Goal: Task Accomplishment & Management: Complete application form

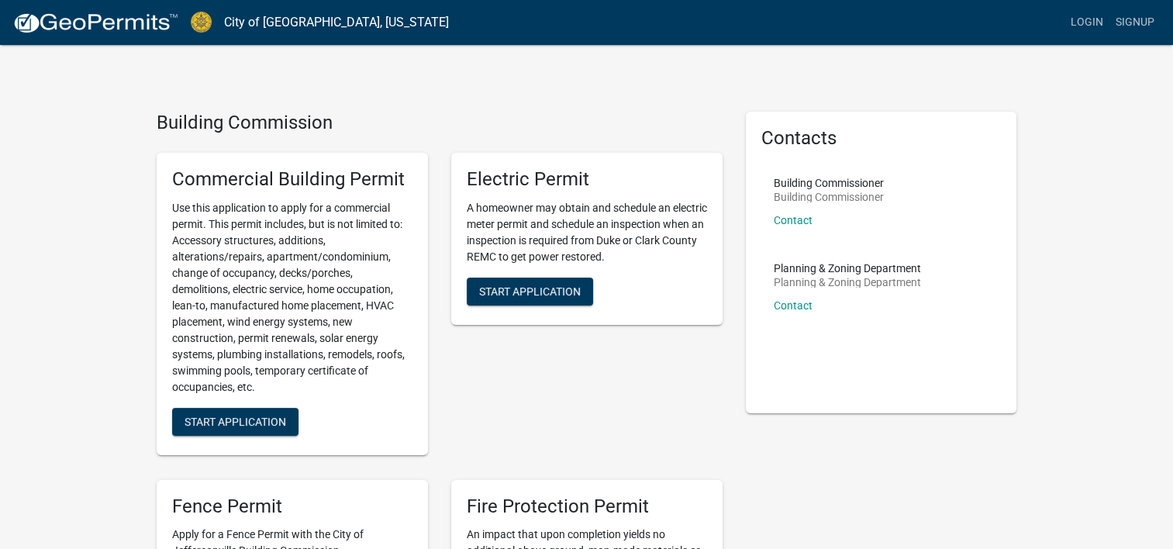
scroll to position [78, 0]
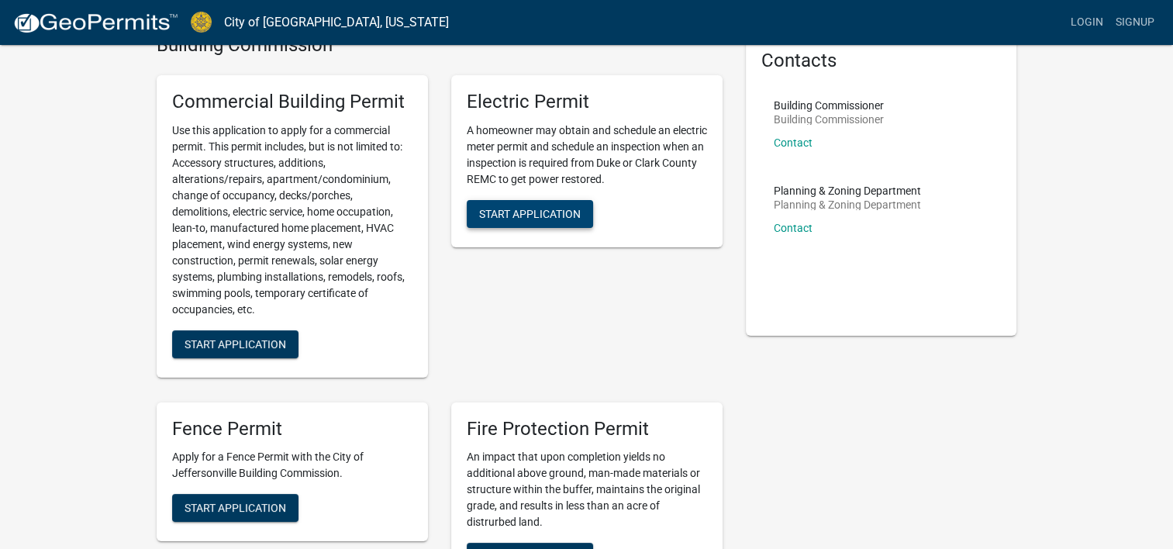
click at [533, 205] on button "Start Application" at bounding box center [530, 214] width 126 height 28
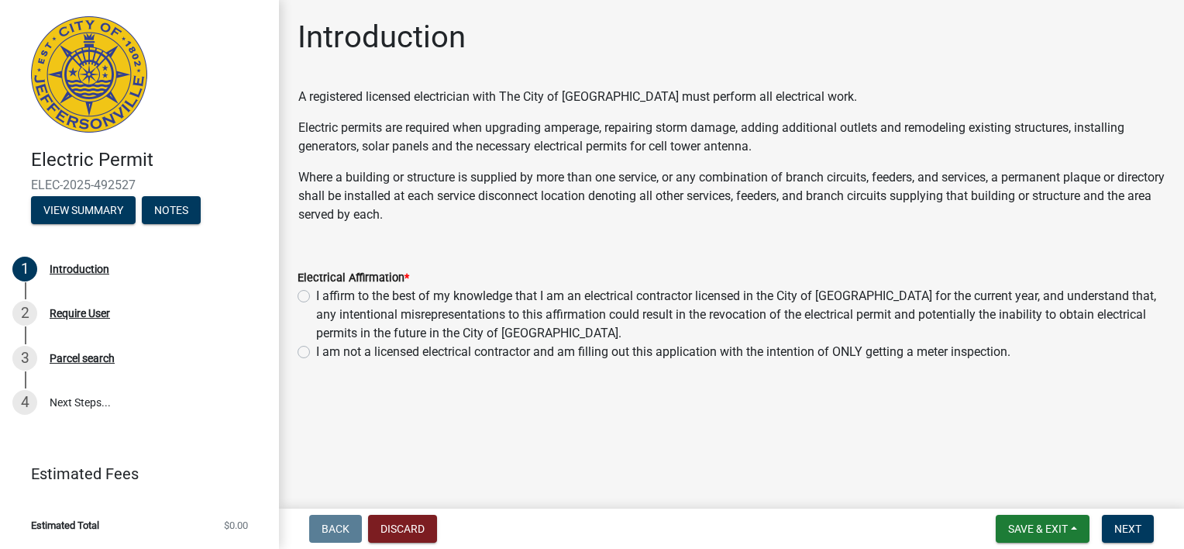
click at [316, 293] on label "I affirm to the best of my knowledge that I am an electrical contractor license…" at bounding box center [741, 315] width 850 height 56
click at [316, 293] on input "I affirm to the best of my knowledge that I am an electrical contractor license…" at bounding box center [321, 292] width 10 height 10
radio input "true"
click at [1122, 532] on span "Next" at bounding box center [1128, 528] width 27 height 12
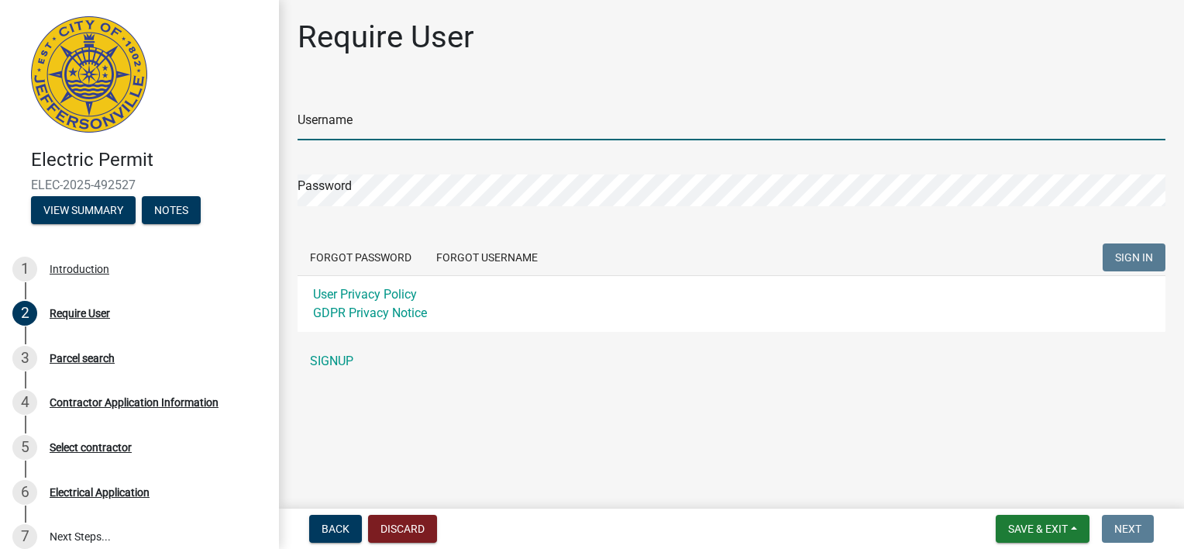
type input "rkolb75"
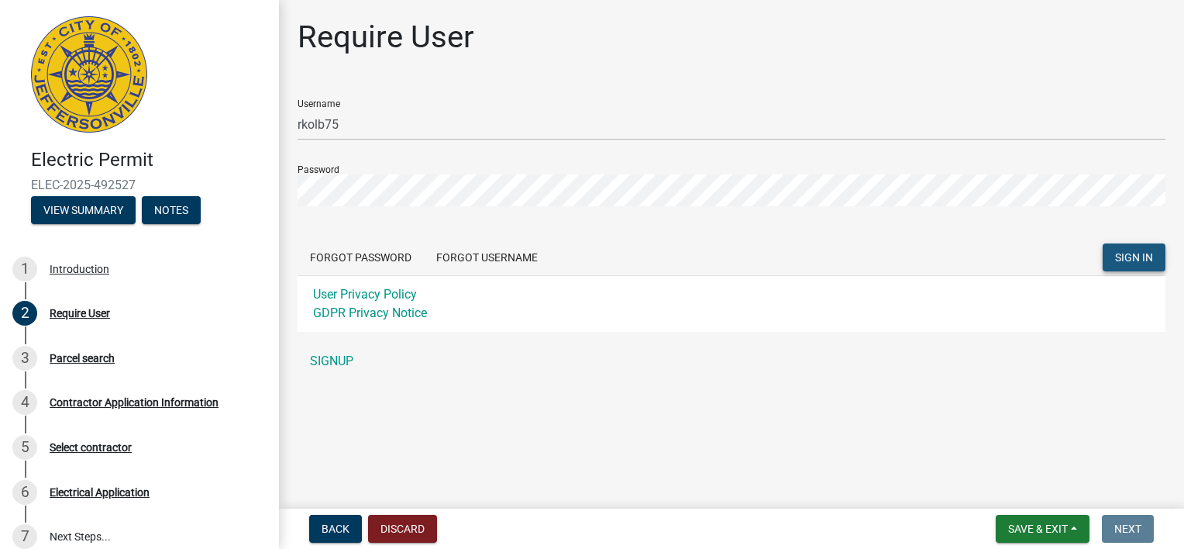
click at [1132, 251] on span "SIGN IN" at bounding box center [1134, 257] width 38 height 12
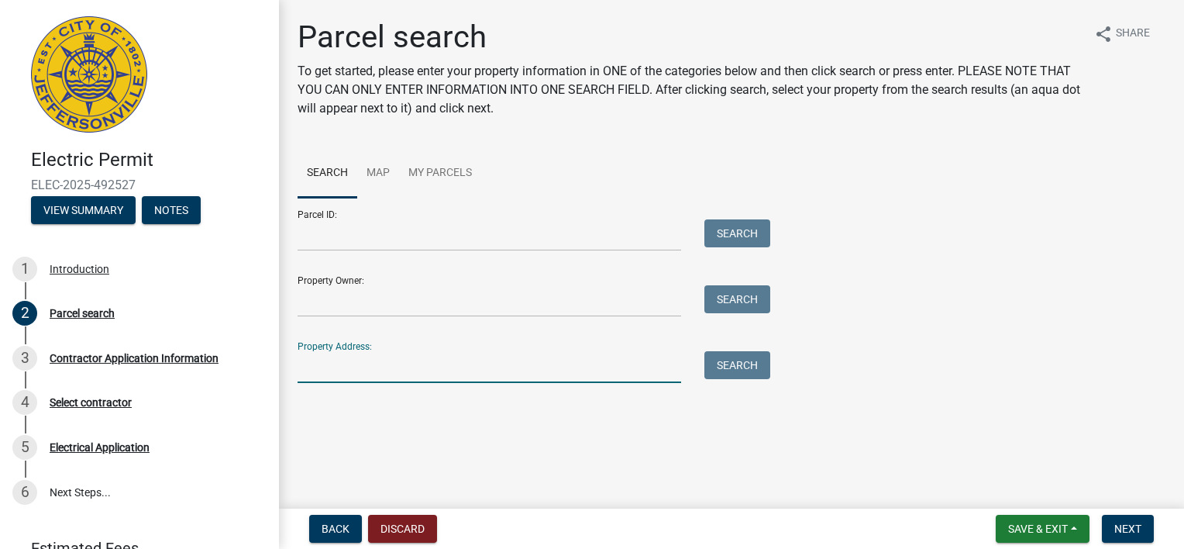
click at [336, 369] on input "Property Address:" at bounding box center [490, 367] width 384 height 32
click at [750, 372] on button "Search" at bounding box center [738, 365] width 66 height 28
click at [403, 373] on input "106 Greenwood" at bounding box center [490, 367] width 384 height 32
type input "106 greenwood st"
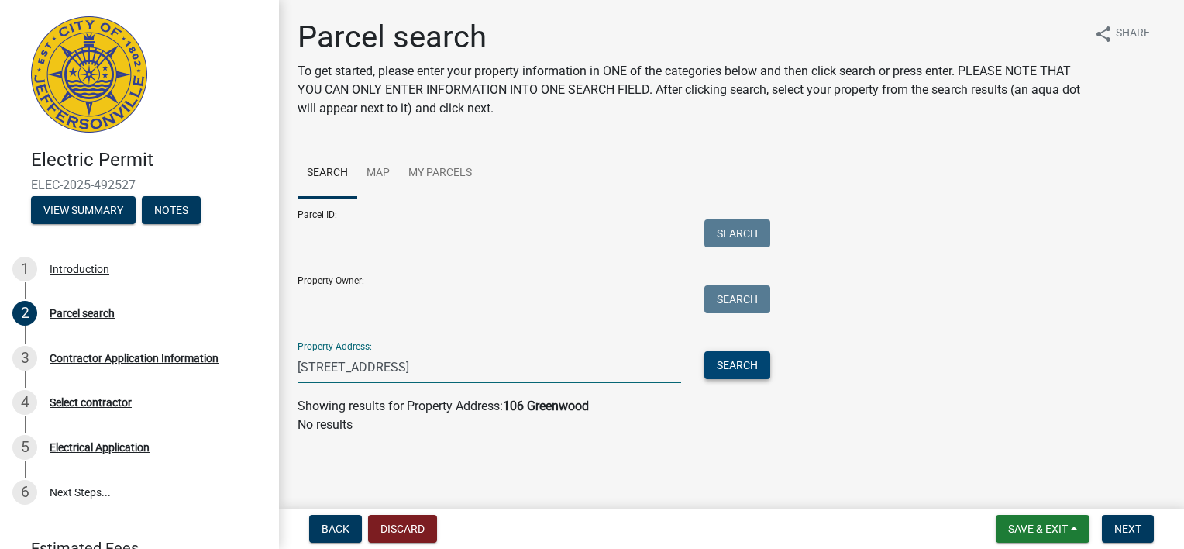
click at [746, 366] on button "Search" at bounding box center [738, 365] width 66 height 28
click at [441, 366] on input "106 greenwood st" at bounding box center [490, 367] width 384 height 32
click at [378, 167] on link "Map" at bounding box center [378, 174] width 42 height 50
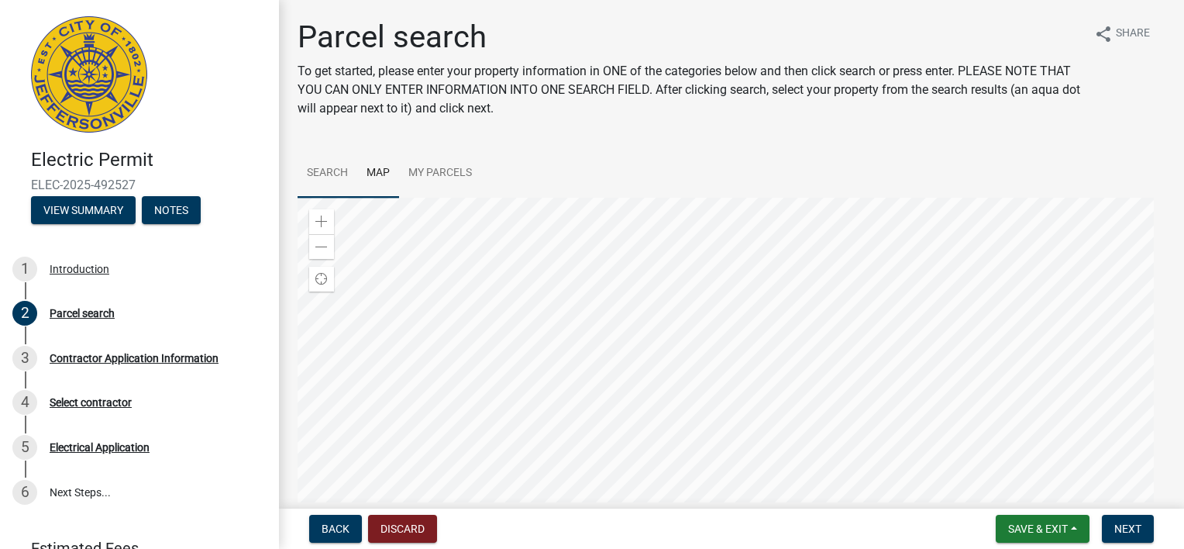
click at [329, 174] on link "Search" at bounding box center [328, 174] width 60 height 50
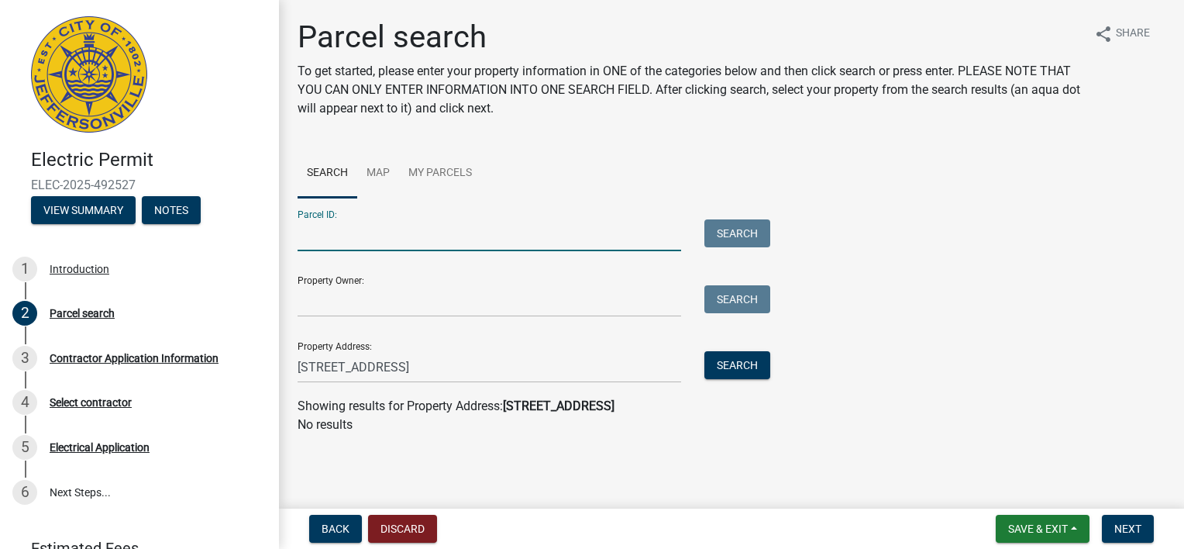
click at [332, 238] on input "Parcel ID:" at bounding box center [490, 235] width 384 height 32
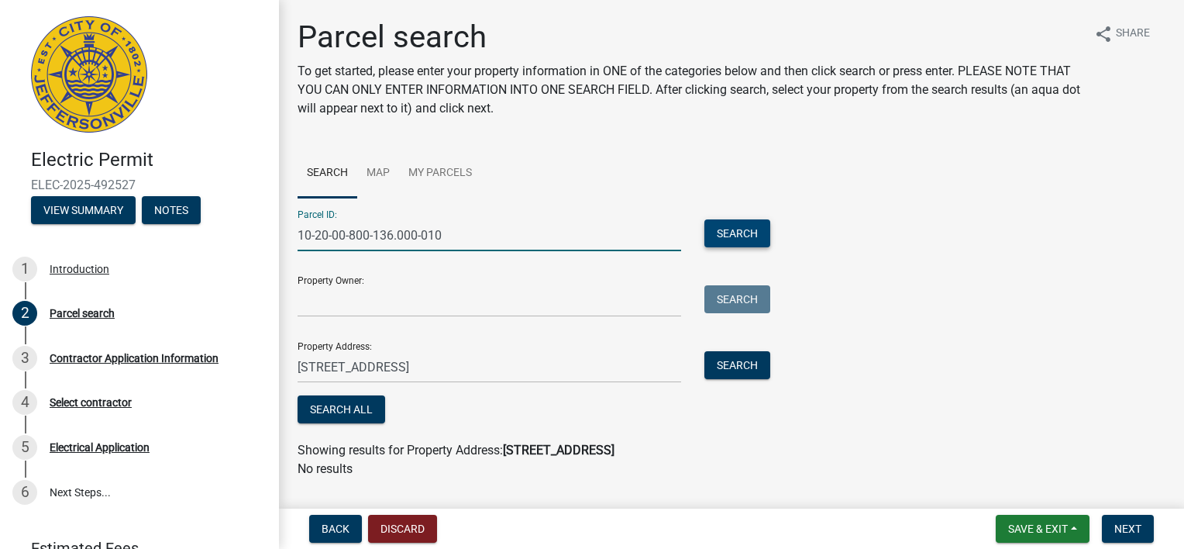
type input "10-20-00-800-136.000-010"
click at [719, 229] on button "Search" at bounding box center [738, 233] width 66 height 28
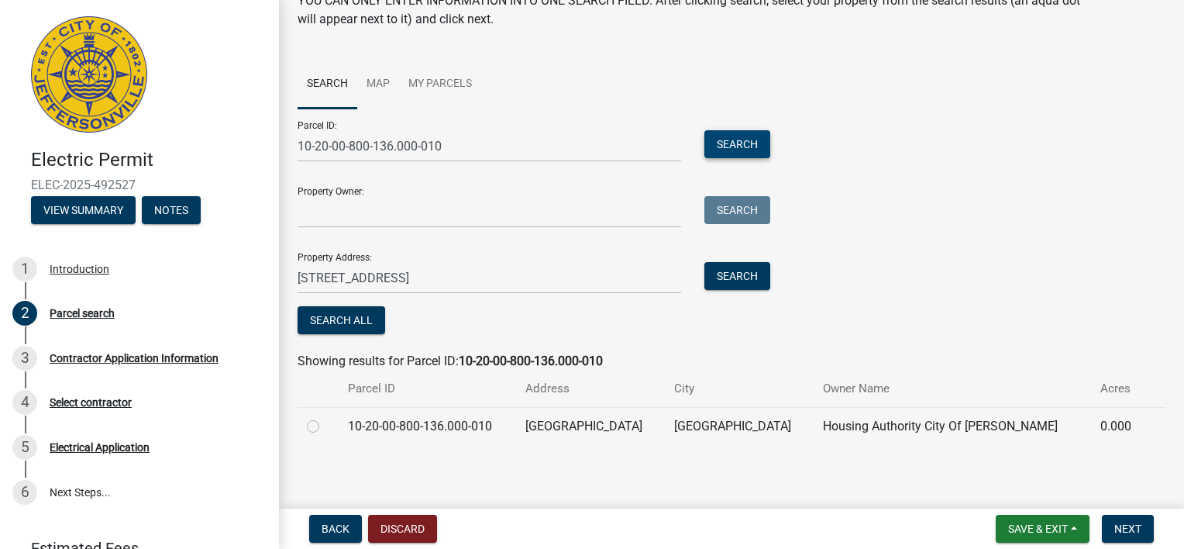
scroll to position [92, 0]
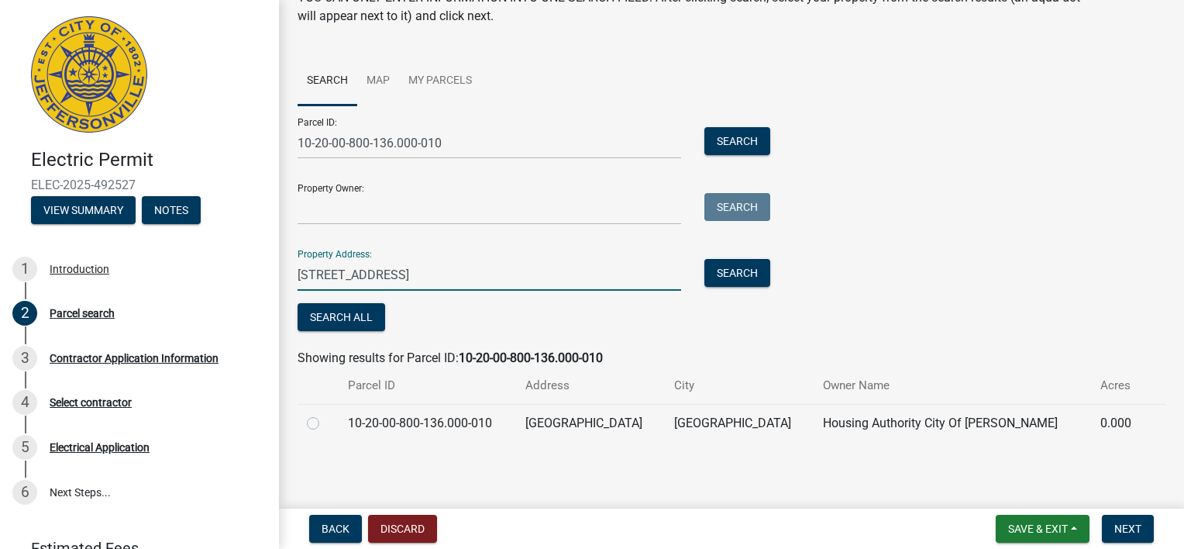
drag, startPoint x: 422, startPoint y: 269, endPoint x: 276, endPoint y: 272, distance: 145.8
click at [276, 272] on div "Electric Permit ELEC-2025-492527 View Summary Notes 1 Introduction 2 Parcel sea…" at bounding box center [592, 274] width 1184 height 549
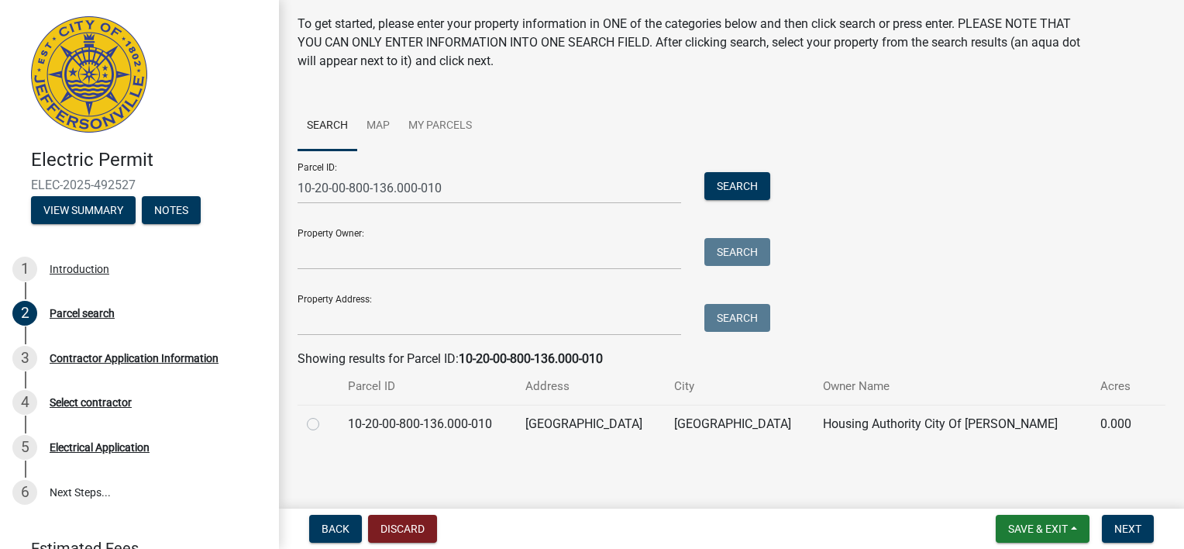
click at [326, 415] on label at bounding box center [326, 415] width 0 height 0
click at [326, 425] on input "radio" at bounding box center [331, 420] width 10 height 10
radio input "true"
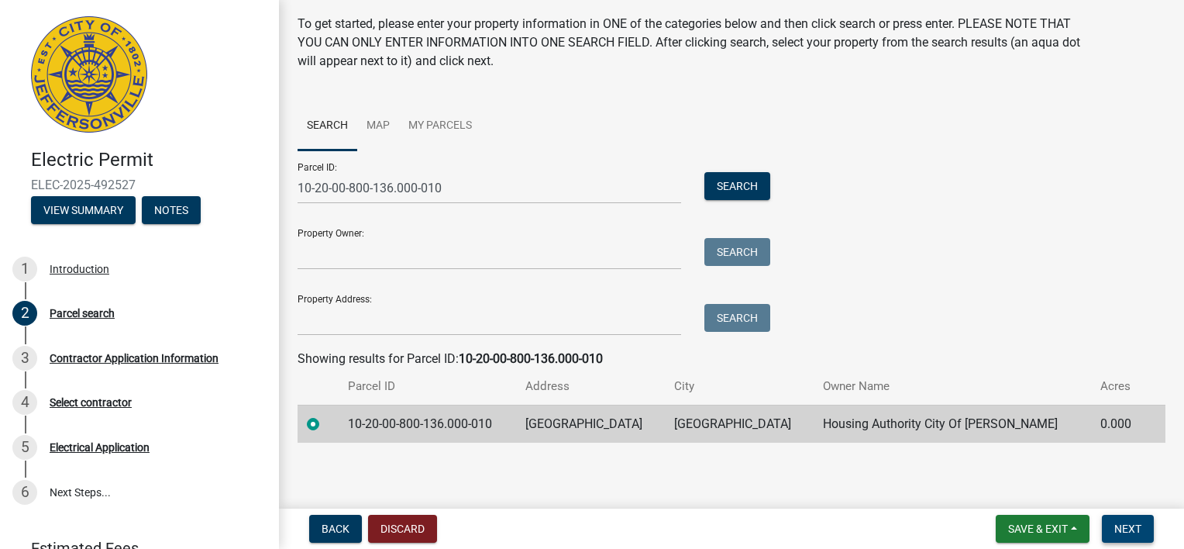
click at [1128, 522] on span "Next" at bounding box center [1128, 528] width 27 height 12
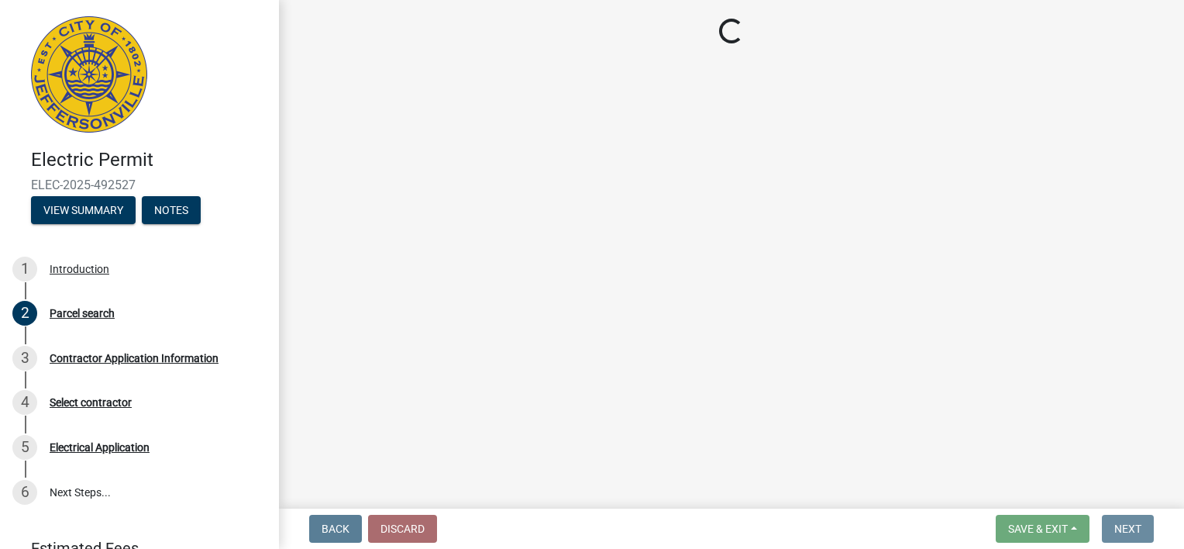
scroll to position [0, 0]
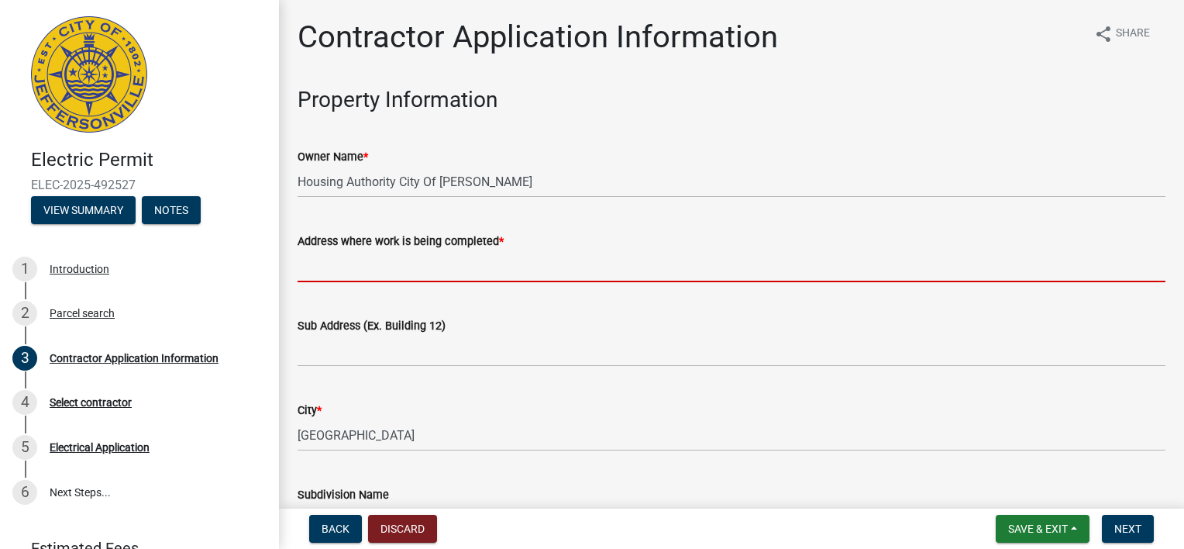
click at [330, 260] on input "Address where work is being completed *" at bounding box center [732, 266] width 868 height 32
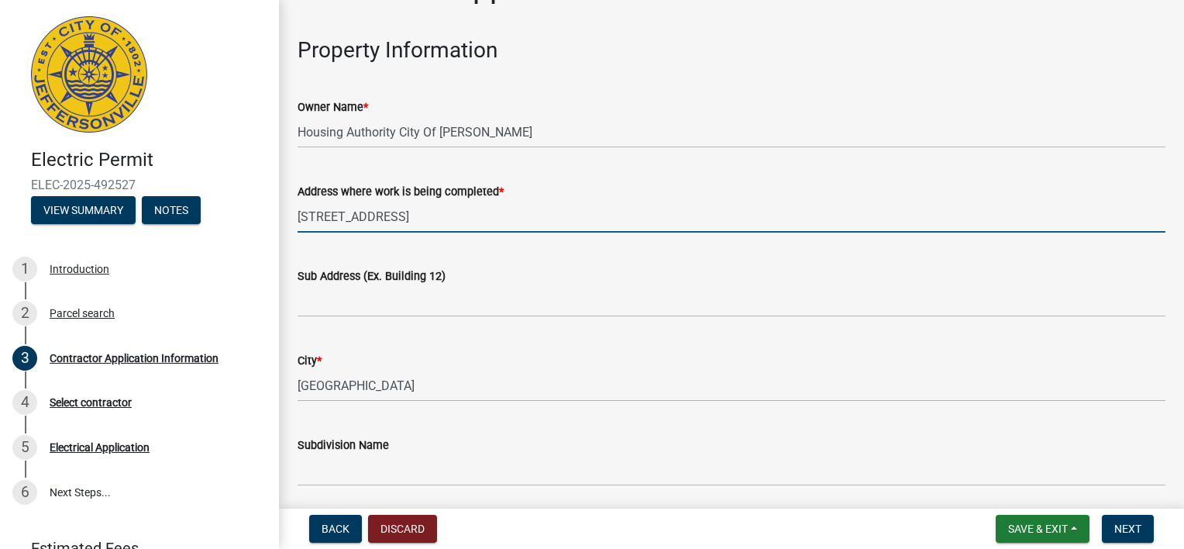
scroll to position [78, 0]
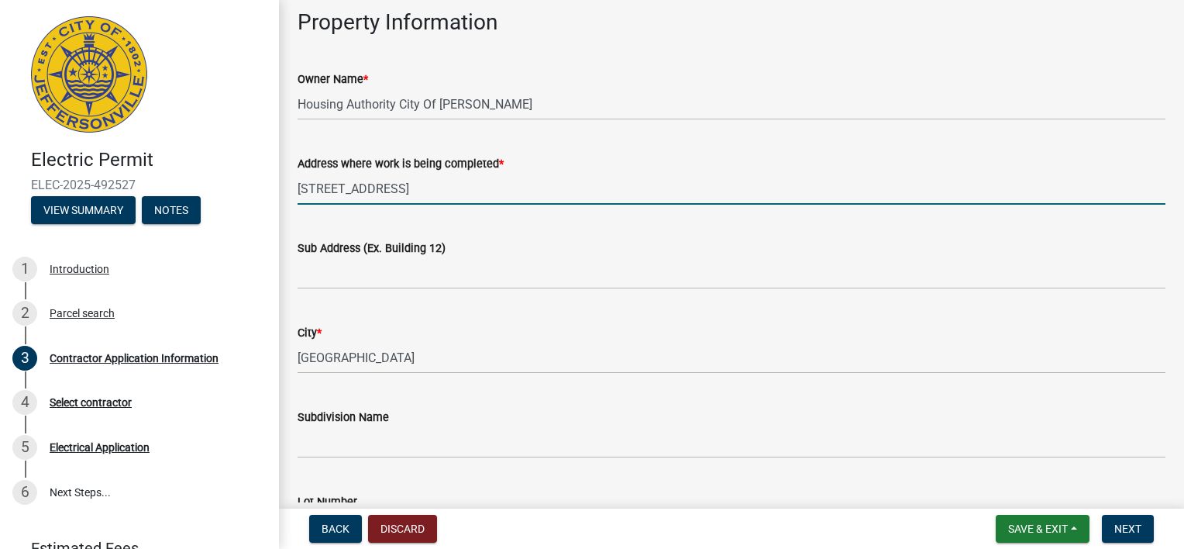
type input "106 Greenwood St"
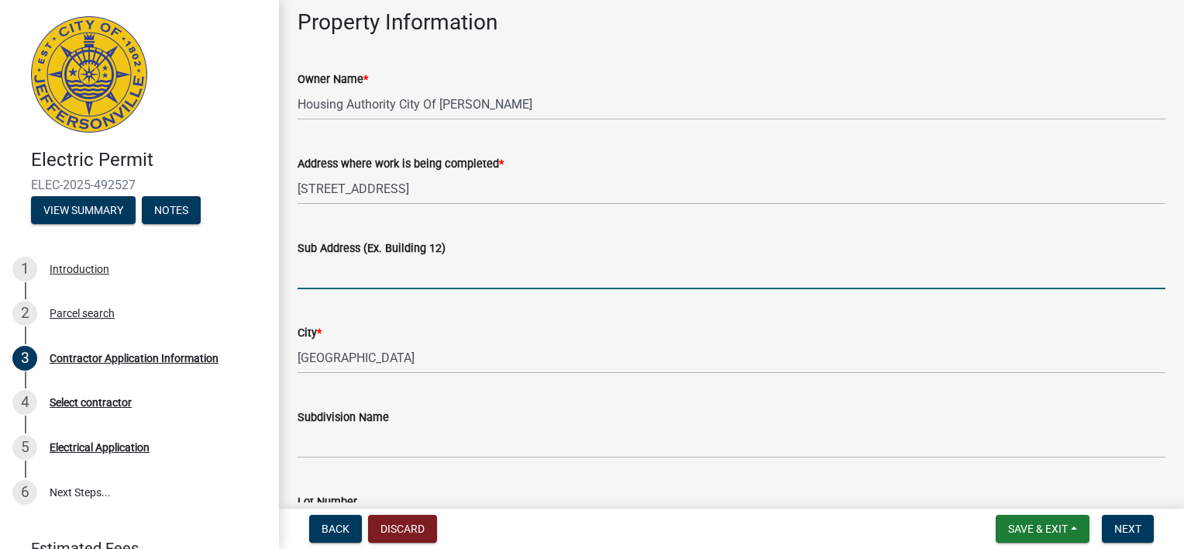
click at [329, 273] on input "Sub Address (Ex. Building 12)" at bounding box center [732, 273] width 868 height 32
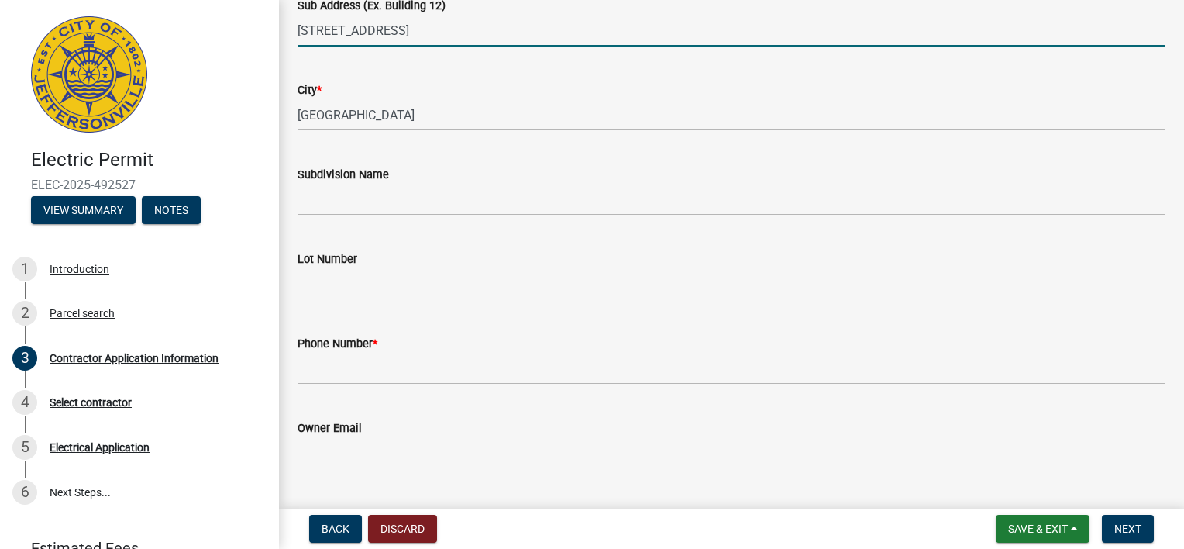
scroll to position [388, 0]
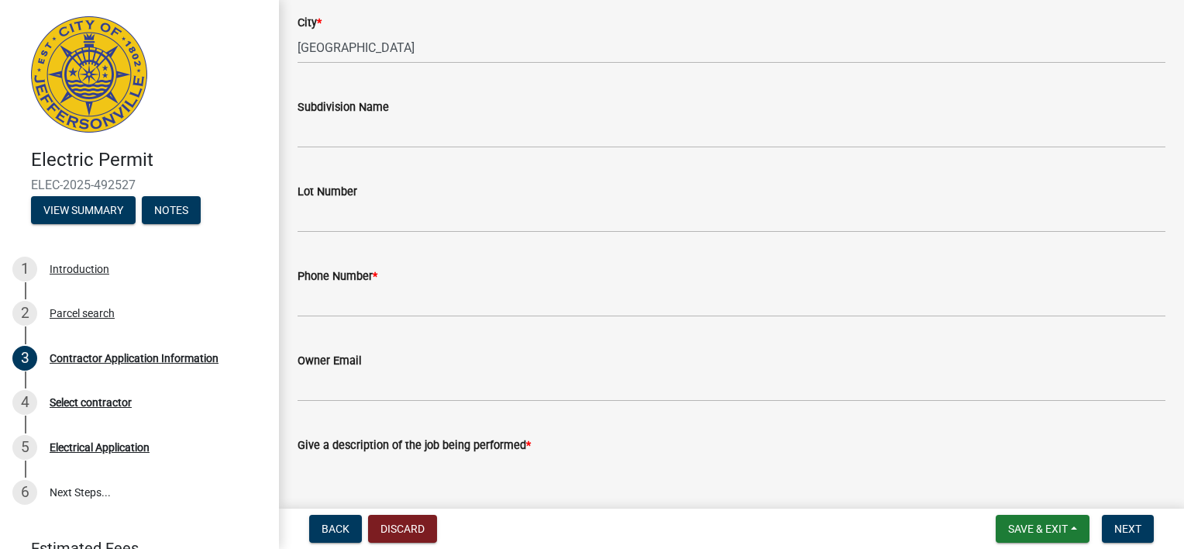
type input "106 Greenwood St"
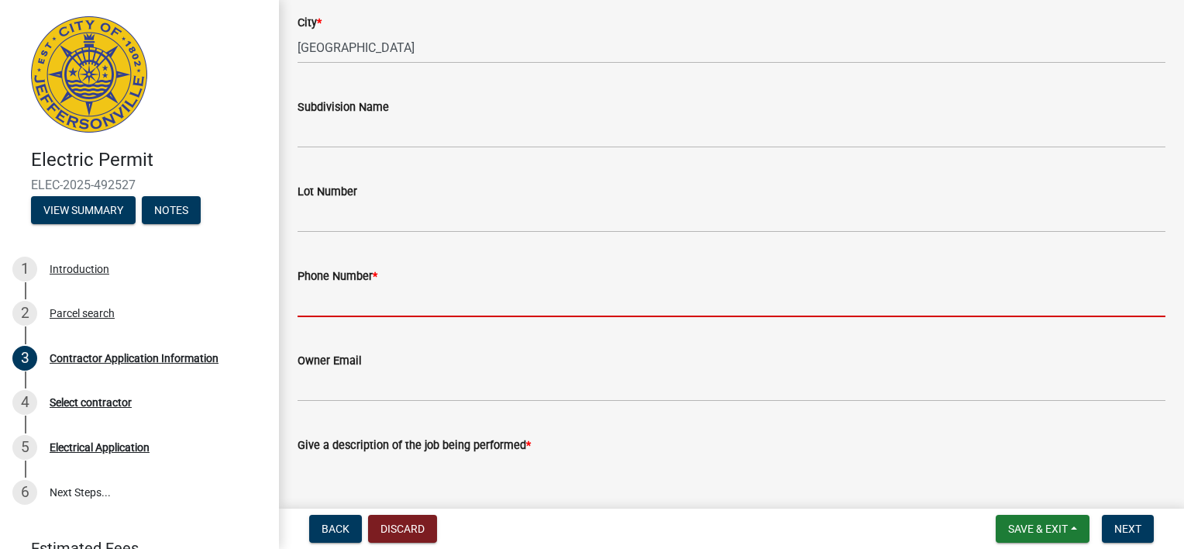
click at [453, 303] on input "Phone Number *" at bounding box center [732, 301] width 868 height 32
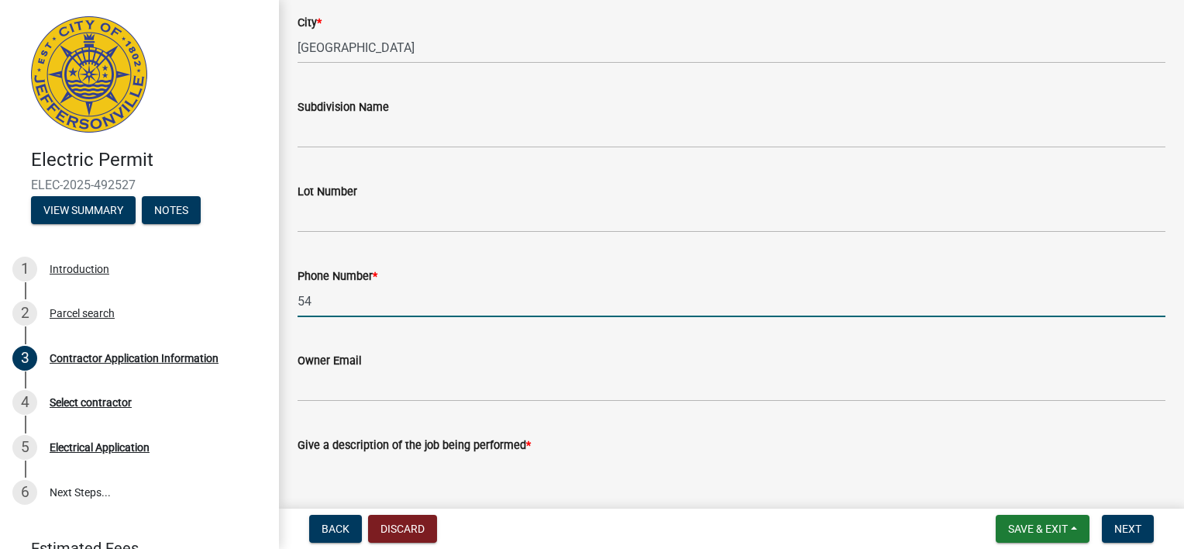
type input "5"
type input "5025946143"
click at [498, 281] on div "Phone Number *" at bounding box center [732, 276] width 868 height 19
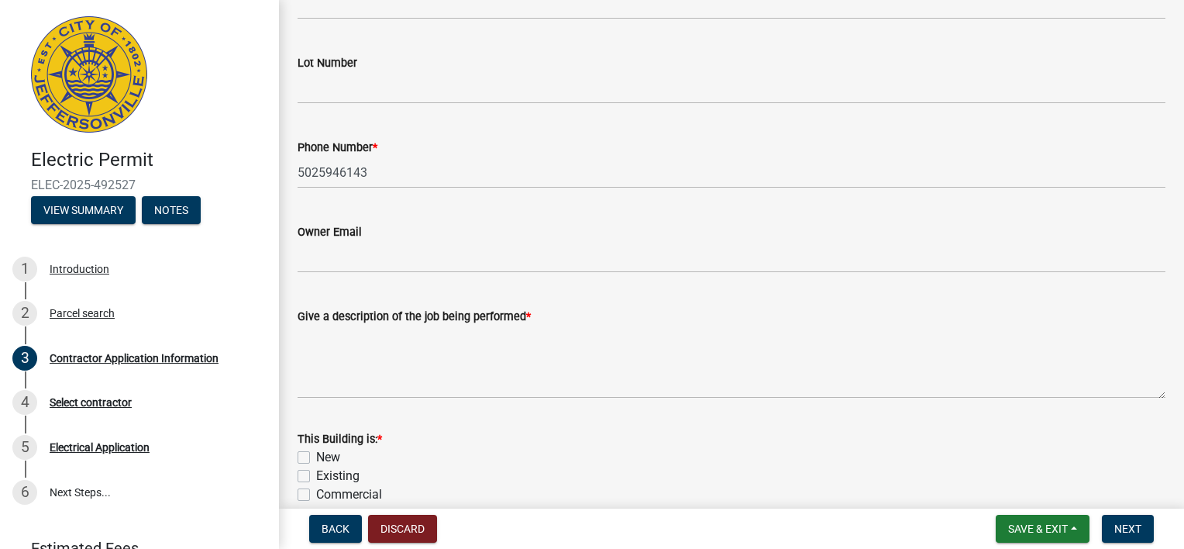
scroll to position [543, 0]
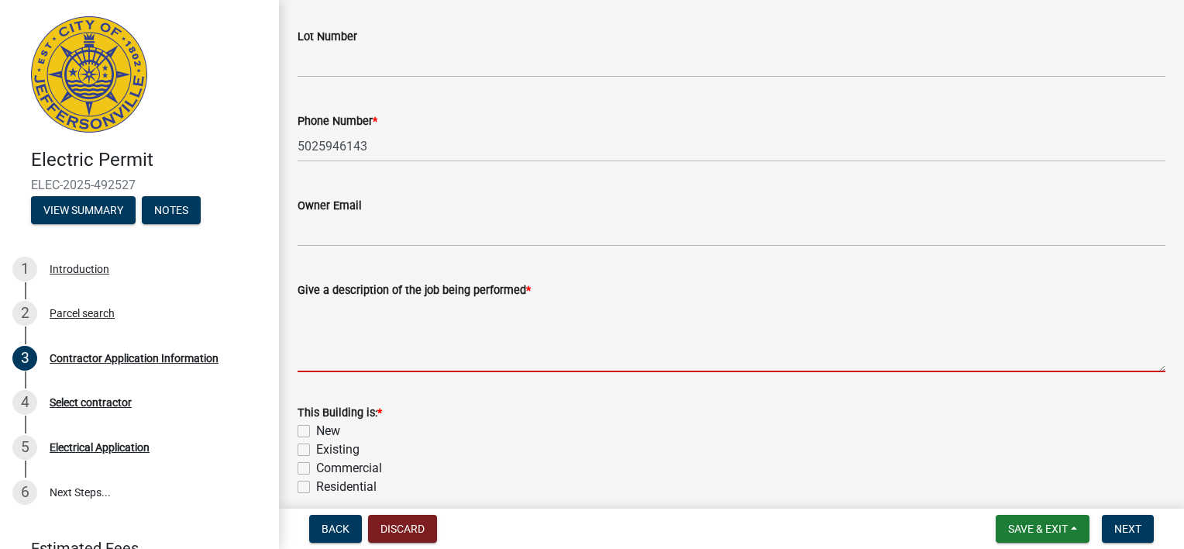
click at [319, 349] on textarea "Give a description of the job being performed *" at bounding box center [732, 335] width 868 height 73
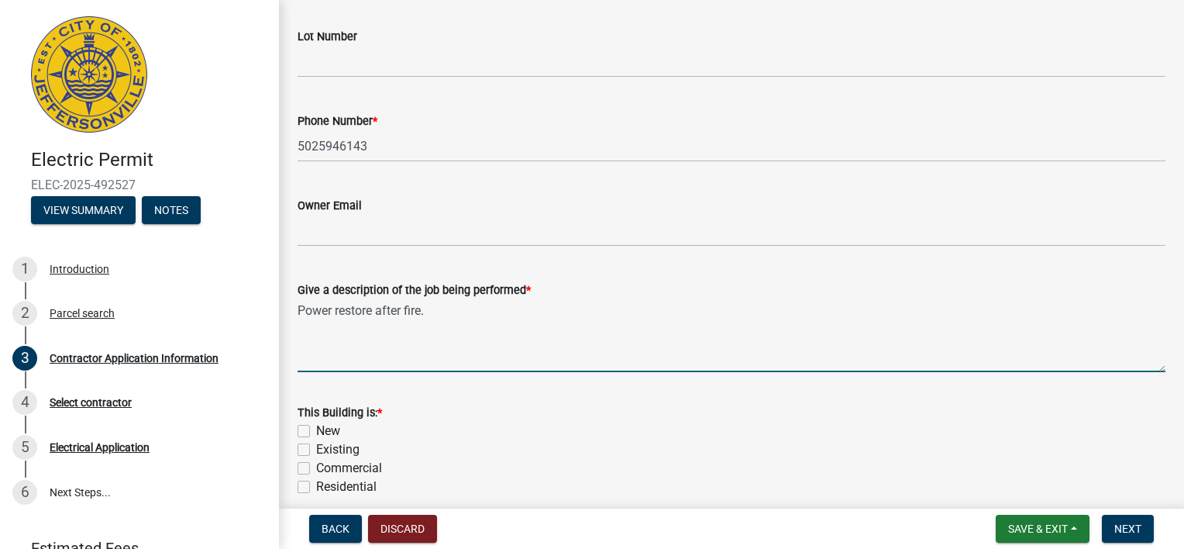
type textarea "Power restore after fire."
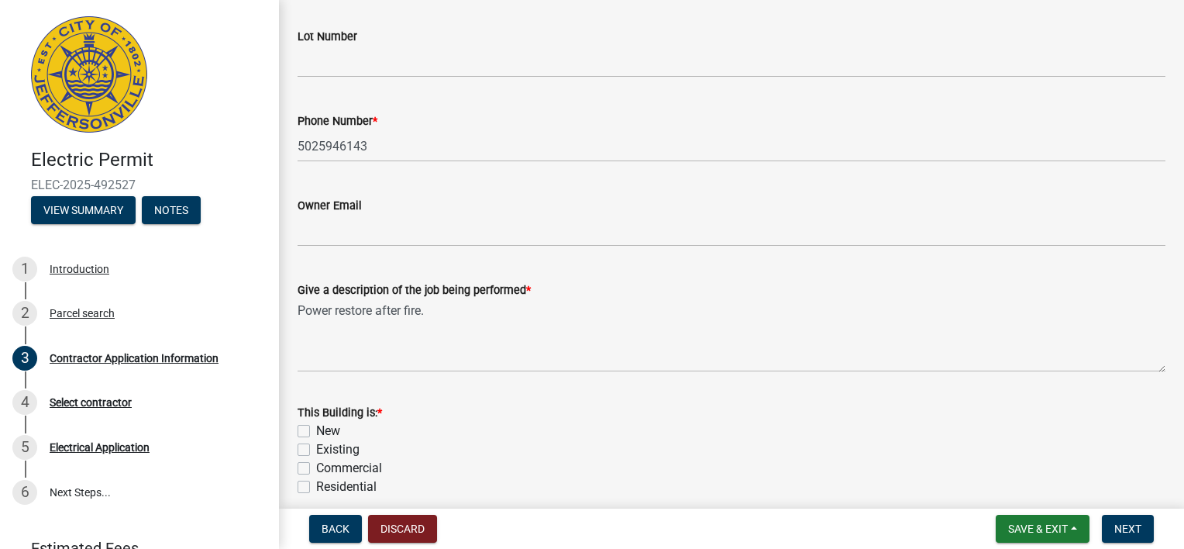
click at [316, 453] on label "Existing" at bounding box center [337, 449] width 43 height 19
click at [316, 450] on input "Existing" at bounding box center [321, 445] width 10 height 10
checkbox input "true"
checkbox input "false"
checkbox input "true"
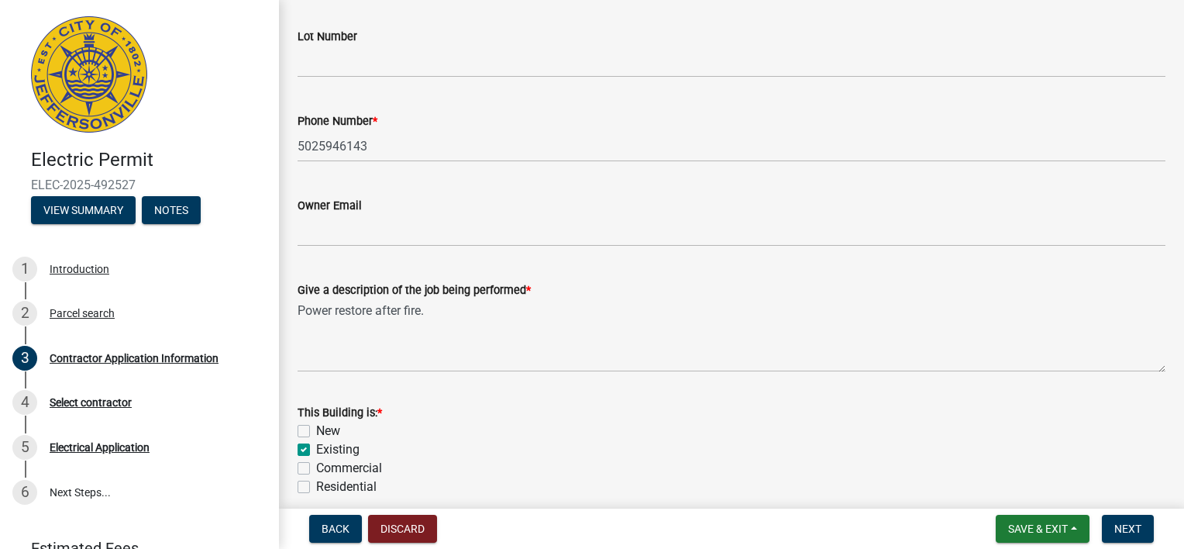
checkbox input "false"
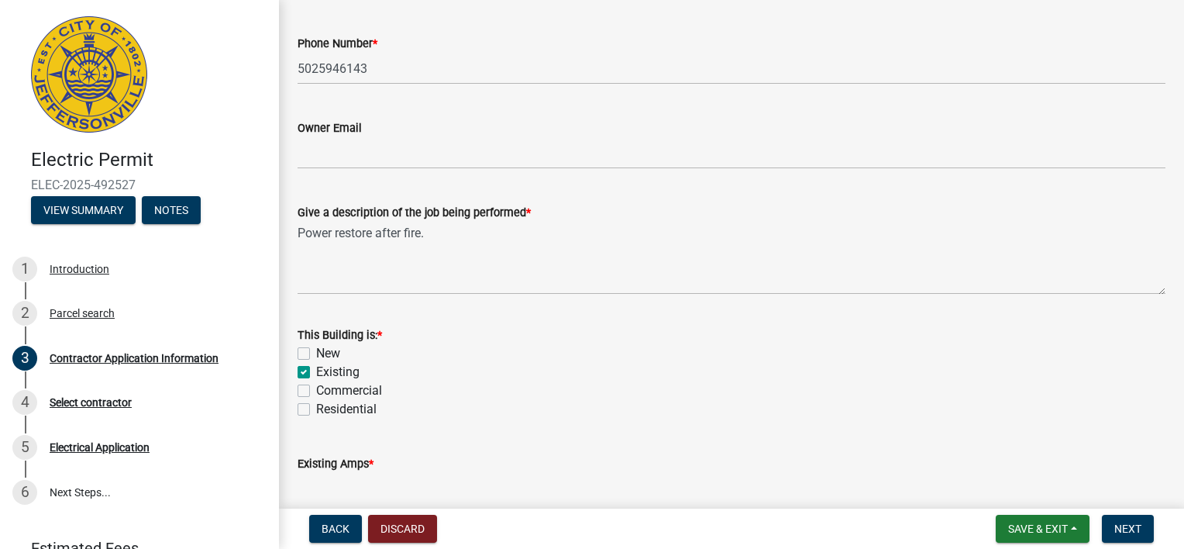
click at [316, 406] on label "Residential" at bounding box center [346, 409] width 60 height 19
click at [316, 406] on input "Residential" at bounding box center [321, 405] width 10 height 10
checkbox input "true"
checkbox input "false"
checkbox input "true"
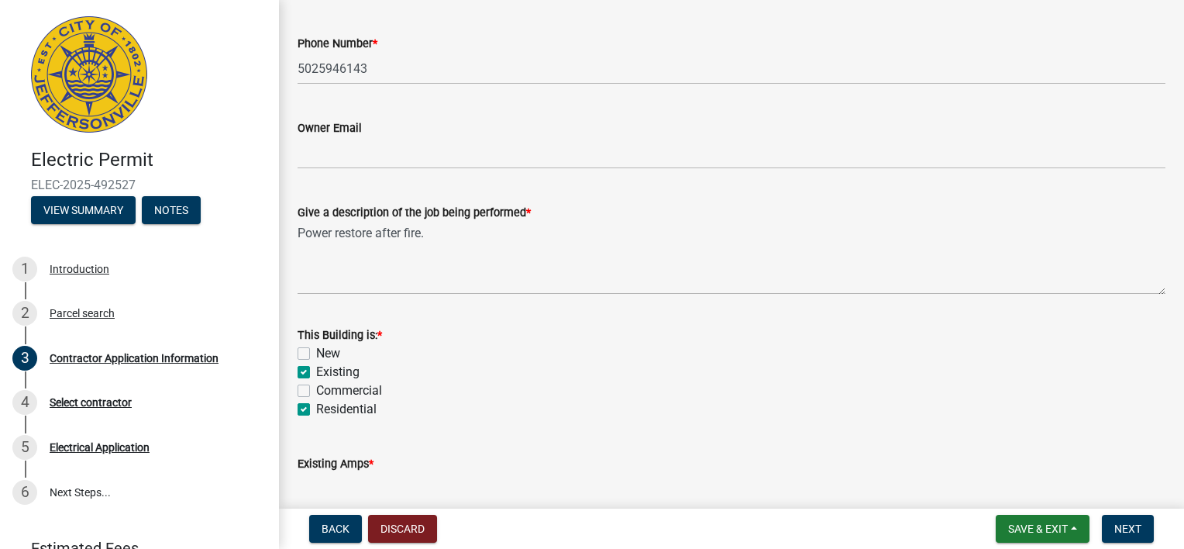
checkbox input "false"
checkbox input "true"
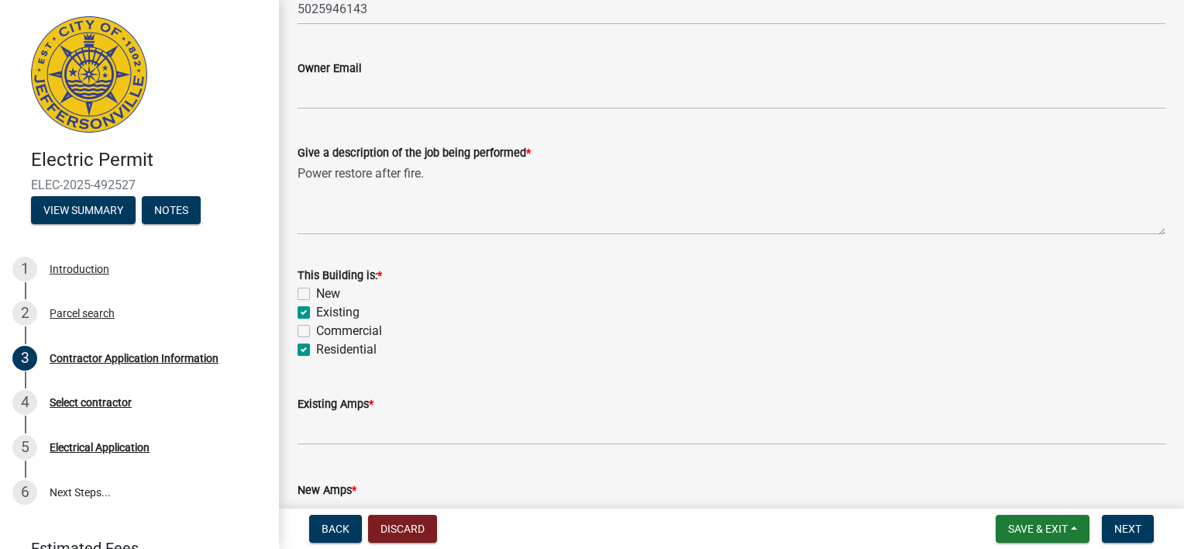
scroll to position [698, 0]
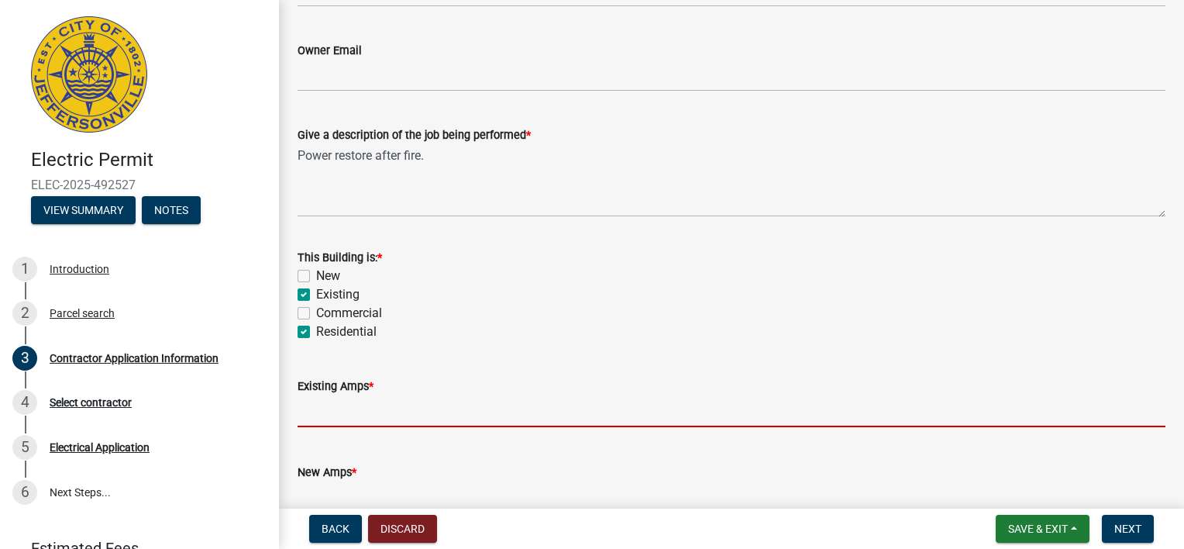
click at [460, 409] on input "text" at bounding box center [732, 411] width 868 height 32
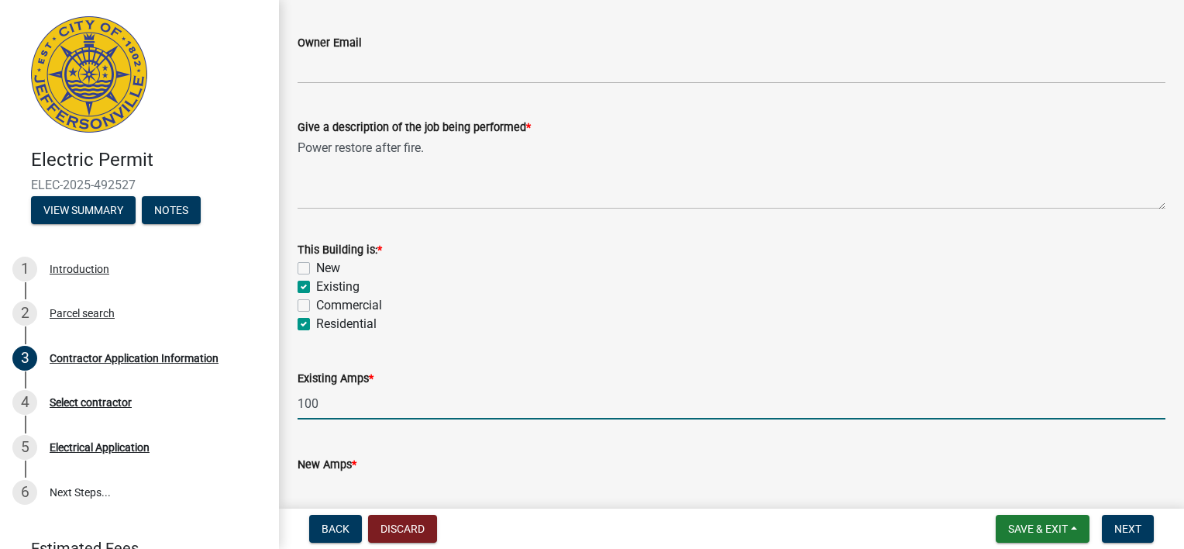
scroll to position [782, 0]
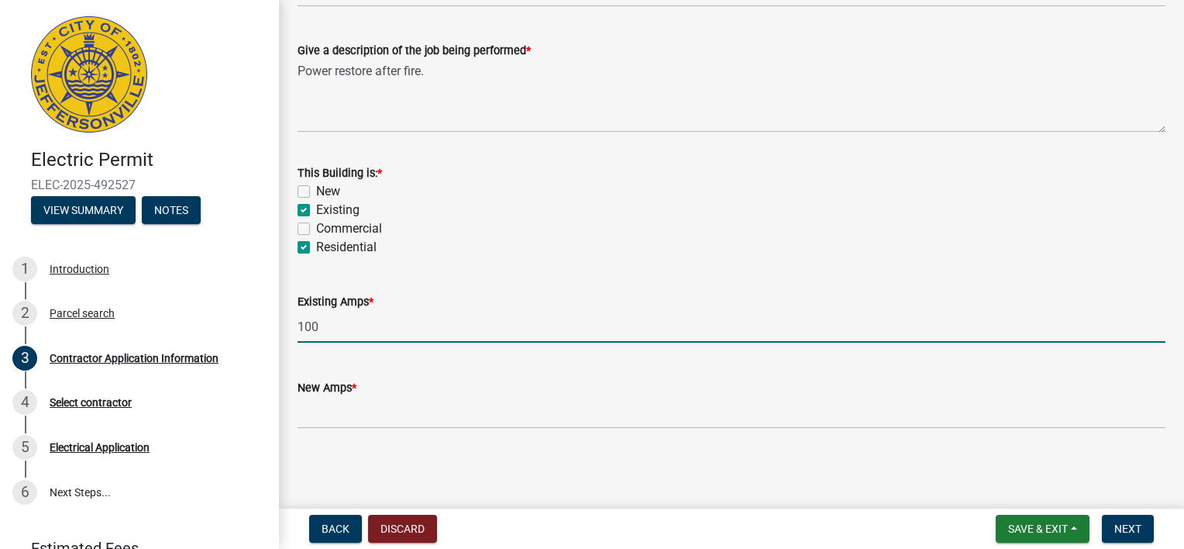
type input "100"
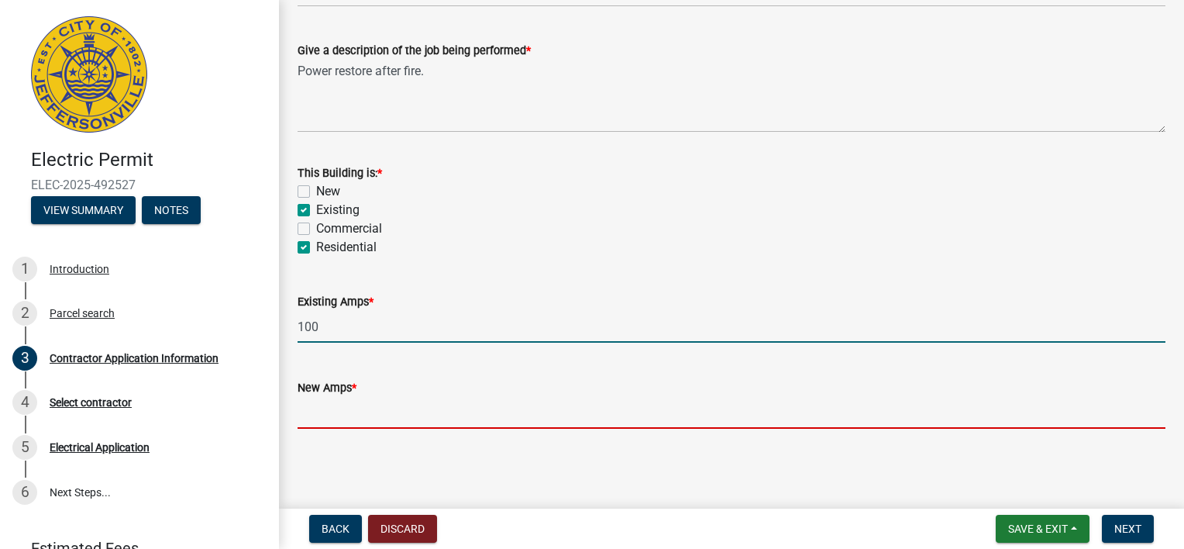
click at [372, 412] on input "text" at bounding box center [732, 413] width 868 height 32
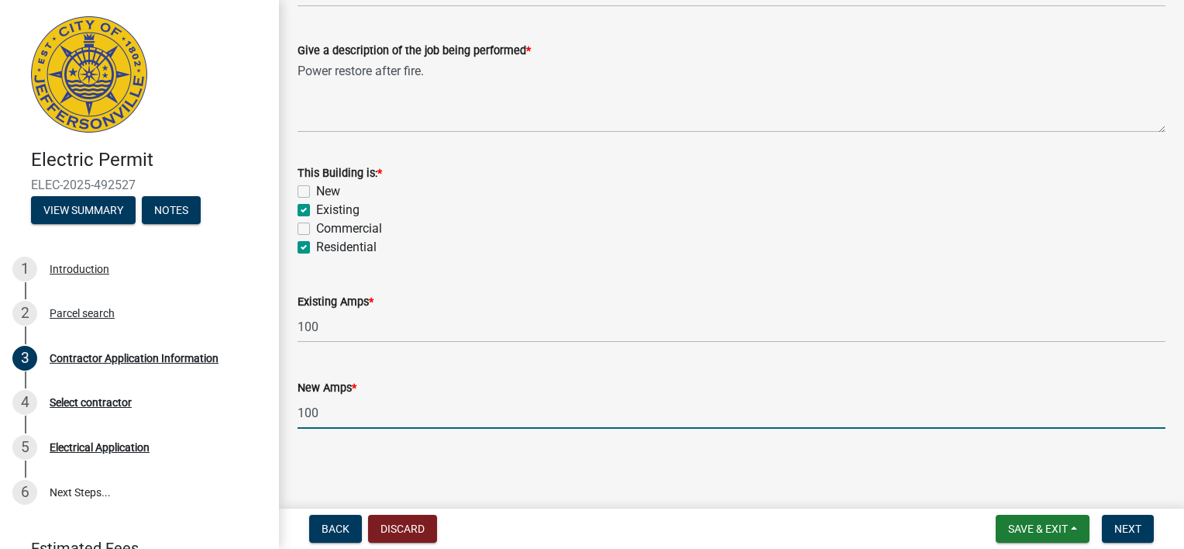
type input "100"
click at [680, 474] on main "Contractor Application Information share Share Property Information Owner Name …" at bounding box center [731, 251] width 905 height 502
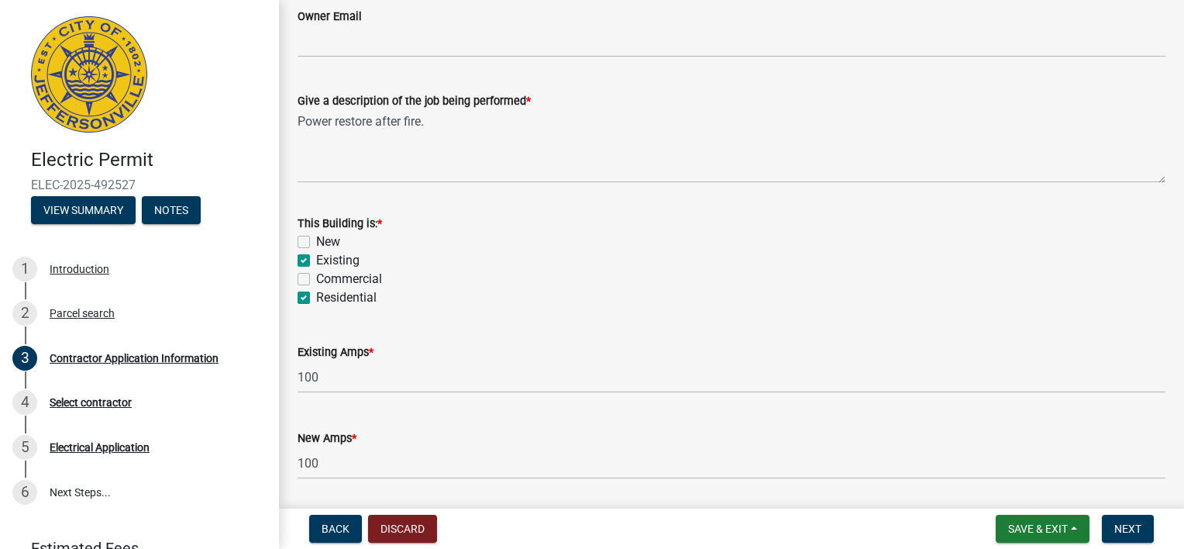
scroll to position [705, 0]
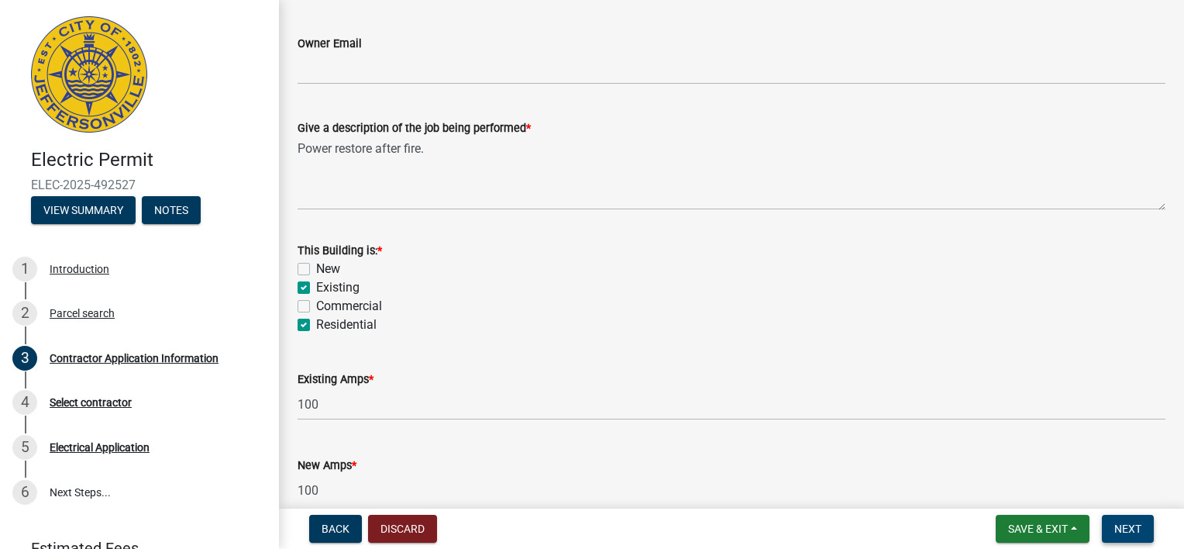
click at [1117, 529] on span "Next" at bounding box center [1128, 528] width 27 height 12
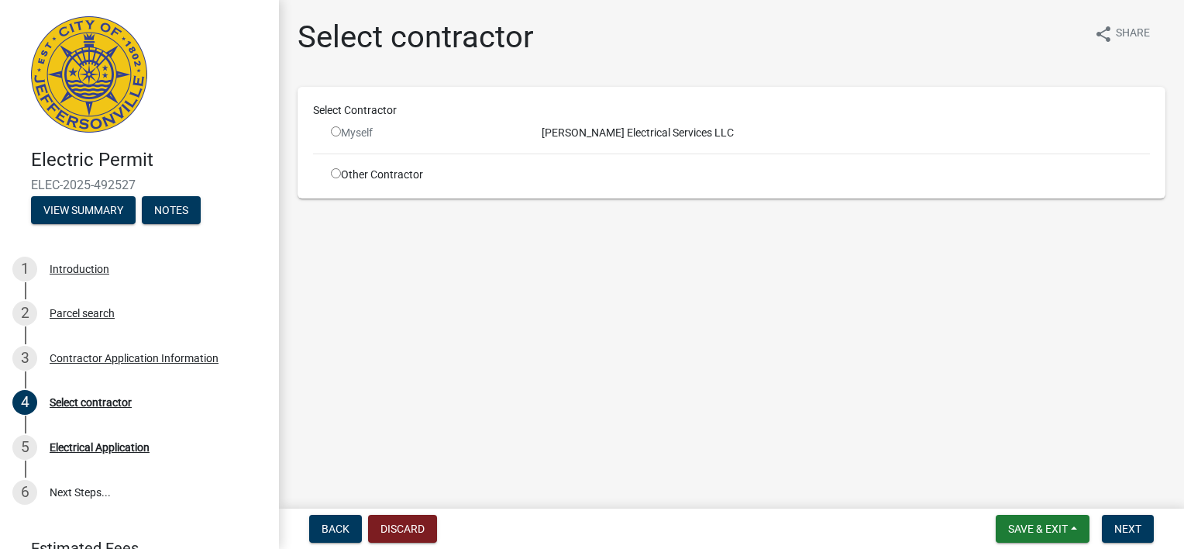
click at [337, 128] on input "radio" at bounding box center [336, 131] width 10 height 10
click at [336, 127] on input "radio" at bounding box center [336, 131] width 10 height 10
click at [335, 131] on input "radio" at bounding box center [336, 131] width 10 height 10
radio input "false"
click at [359, 132] on div "Myself" at bounding box center [425, 133] width 188 height 16
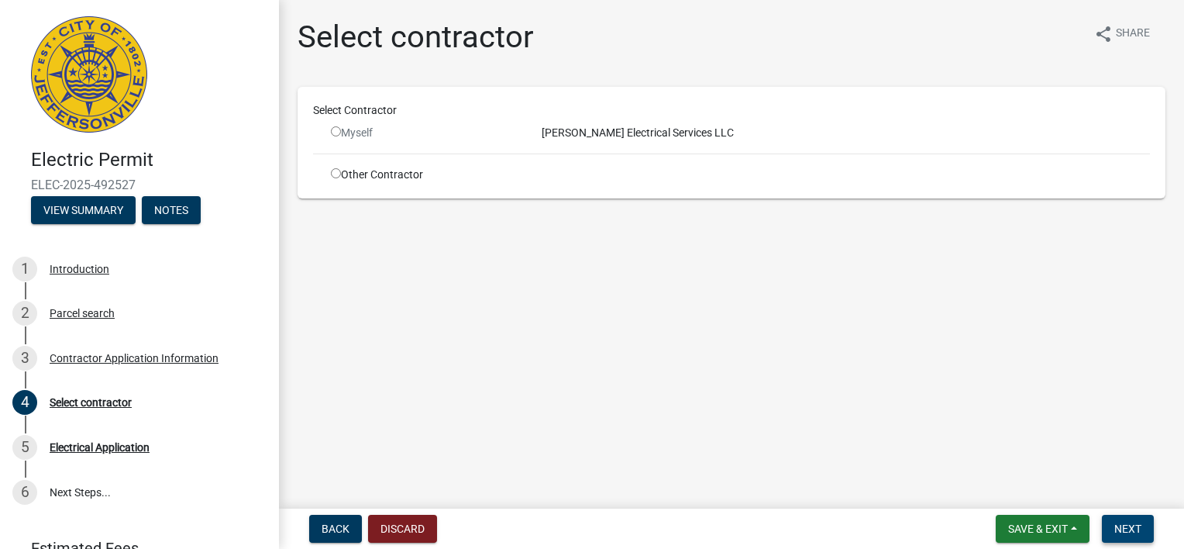
click at [1117, 530] on span "Next" at bounding box center [1128, 528] width 27 height 12
click at [336, 171] on input "radio" at bounding box center [336, 173] width 10 height 10
radio input "true"
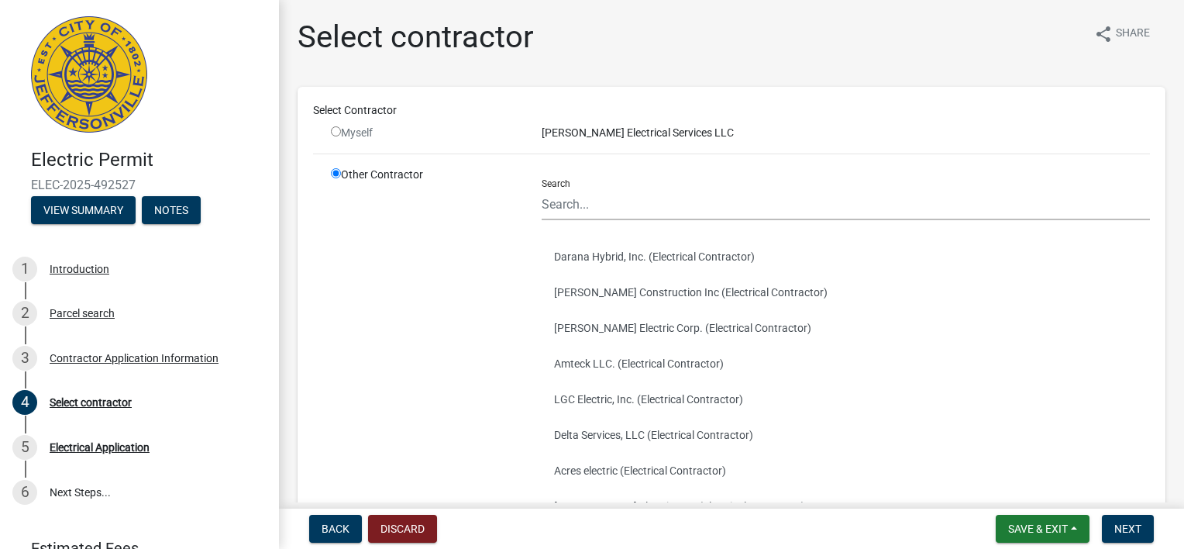
click at [336, 126] on div "Myself" at bounding box center [425, 133] width 188 height 16
click at [334, 129] on input "radio" at bounding box center [336, 131] width 10 height 10
radio input "false"
radio input "true"
click at [334, 129] on input "radio" at bounding box center [336, 131] width 10 height 10
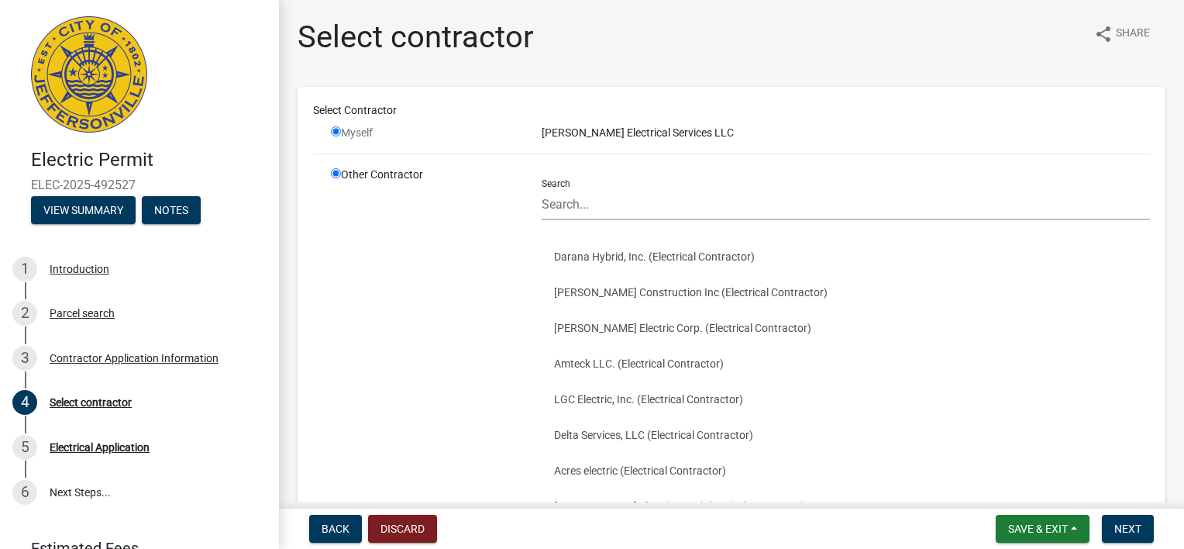
radio input "false"
radio input "true"
click at [622, 137] on div "[PERSON_NAME] Electrical Services LLC" at bounding box center [846, 133] width 632 height 16
click at [589, 211] on input "Search" at bounding box center [846, 204] width 608 height 32
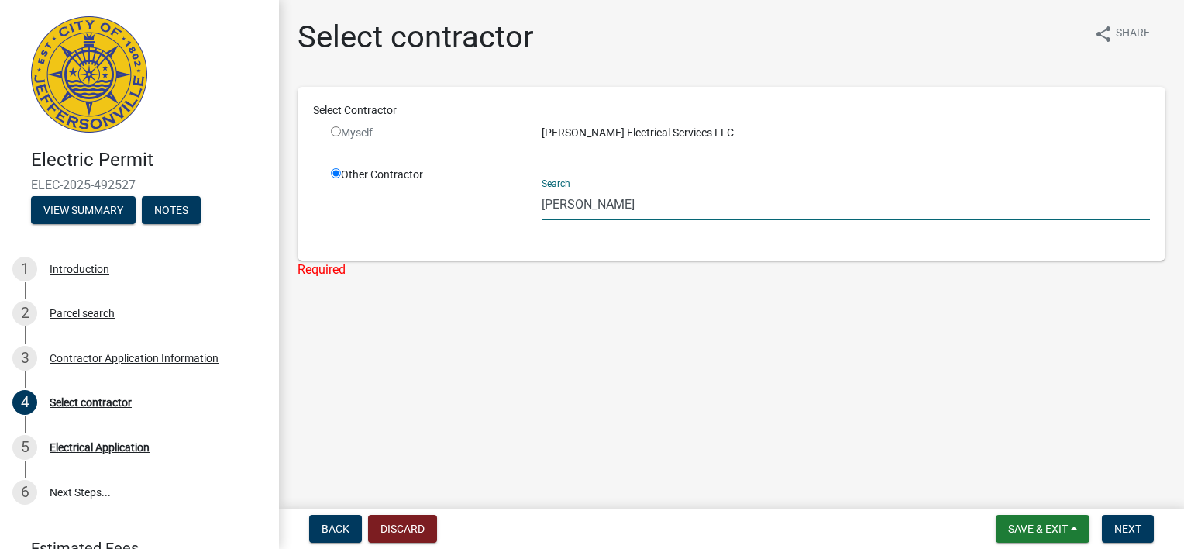
type input "[PERSON_NAME]"
click at [508, 392] on main "Select contractor share Share Select Contractor Myself Kolb Electrical Services…" at bounding box center [731, 251] width 905 height 502
click at [339, 130] on input "radio" at bounding box center [336, 131] width 10 height 10
radio input "false"
radio input "true"
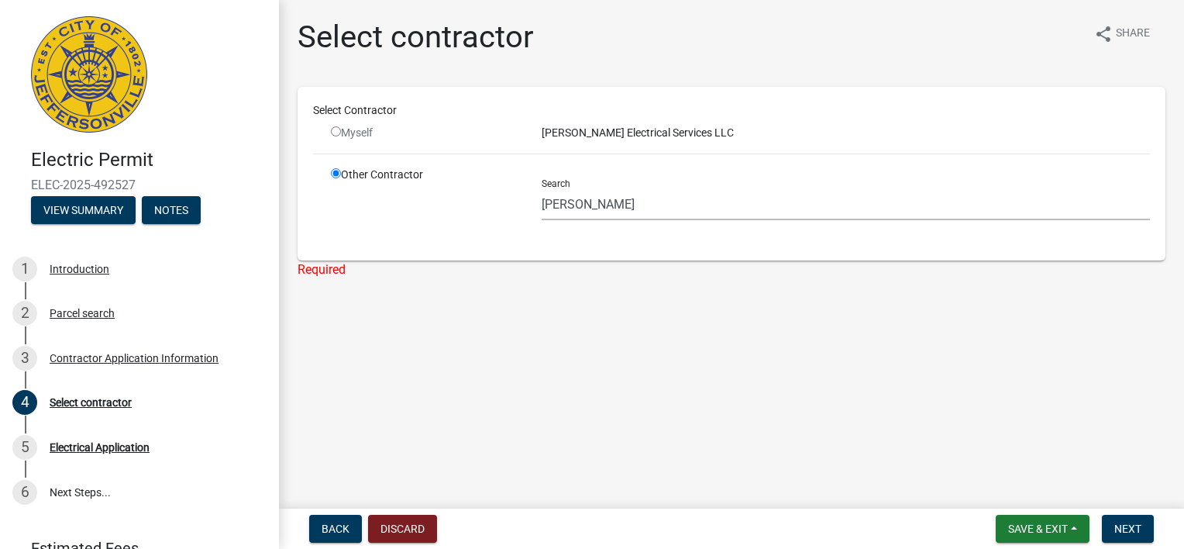
click at [339, 130] on input "radio" at bounding box center [336, 131] width 10 height 10
radio input "false"
radio input "true"
click at [334, 536] on button "Back" at bounding box center [335, 529] width 53 height 28
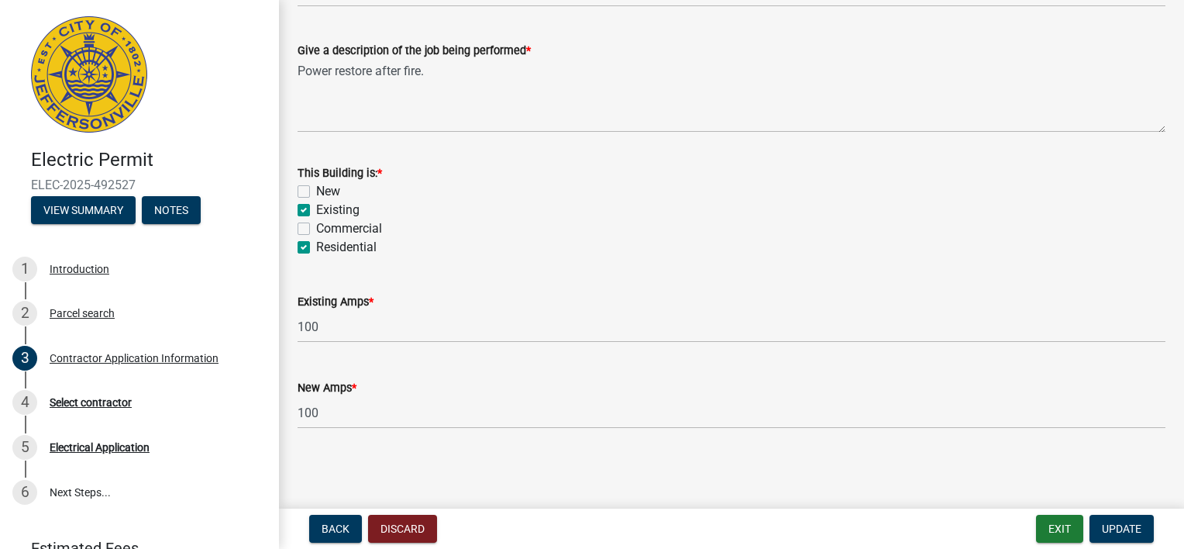
scroll to position [705, 0]
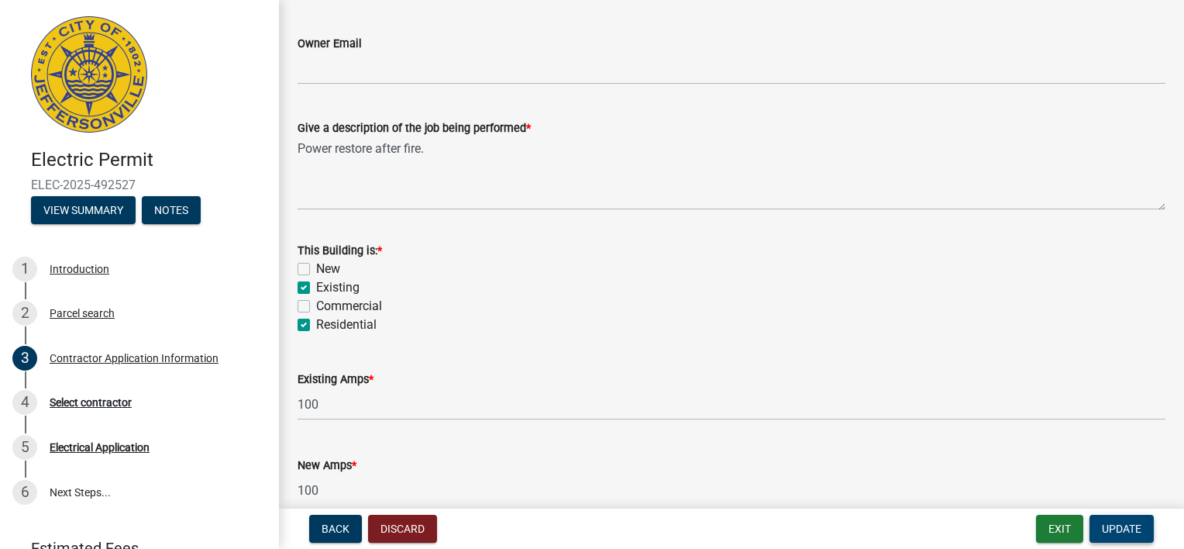
click at [1106, 523] on span "Update" at bounding box center [1122, 528] width 40 height 12
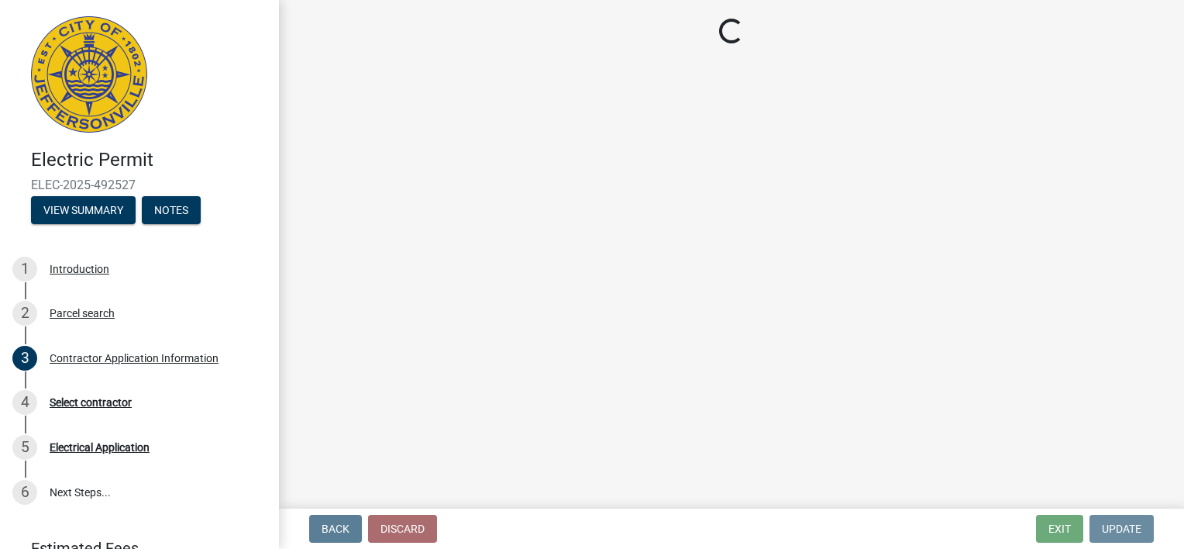
scroll to position [0, 0]
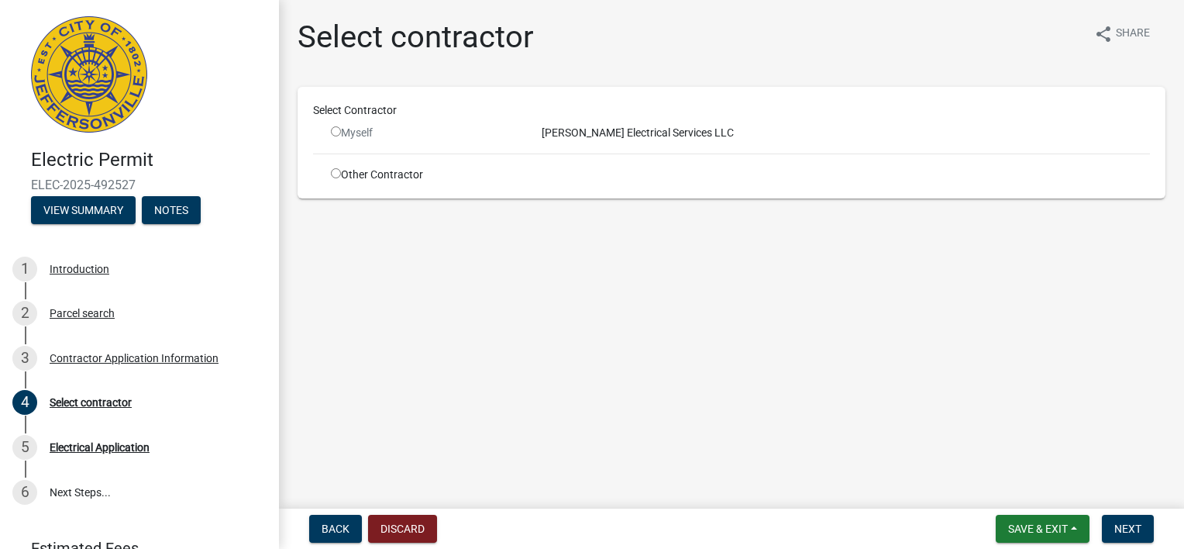
click at [361, 130] on div "Myself" at bounding box center [425, 133] width 188 height 16
click at [333, 133] on input "radio" at bounding box center [336, 131] width 10 height 10
radio input "false"
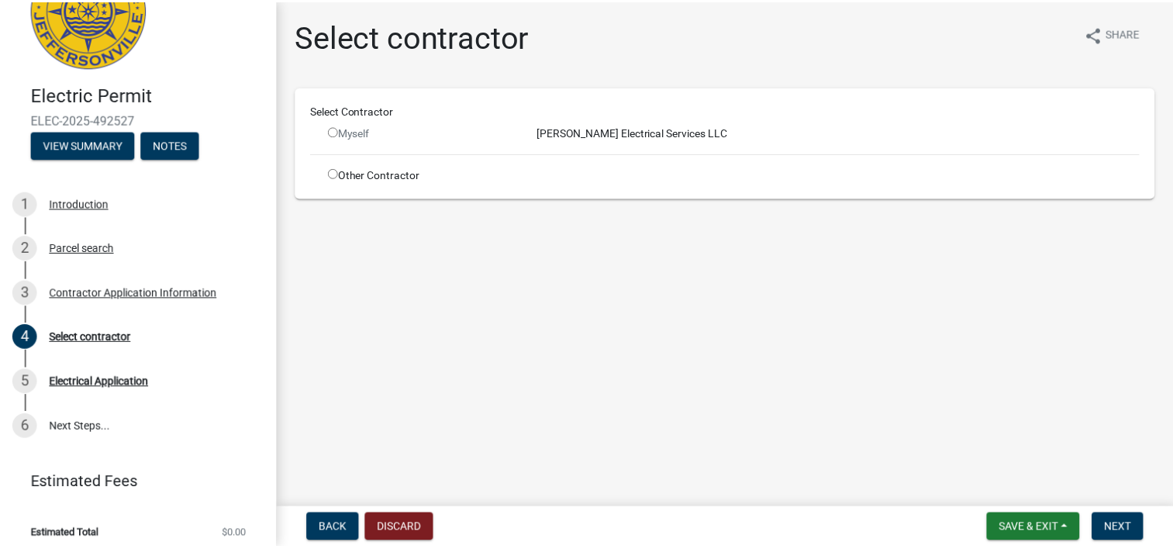
scroll to position [74, 0]
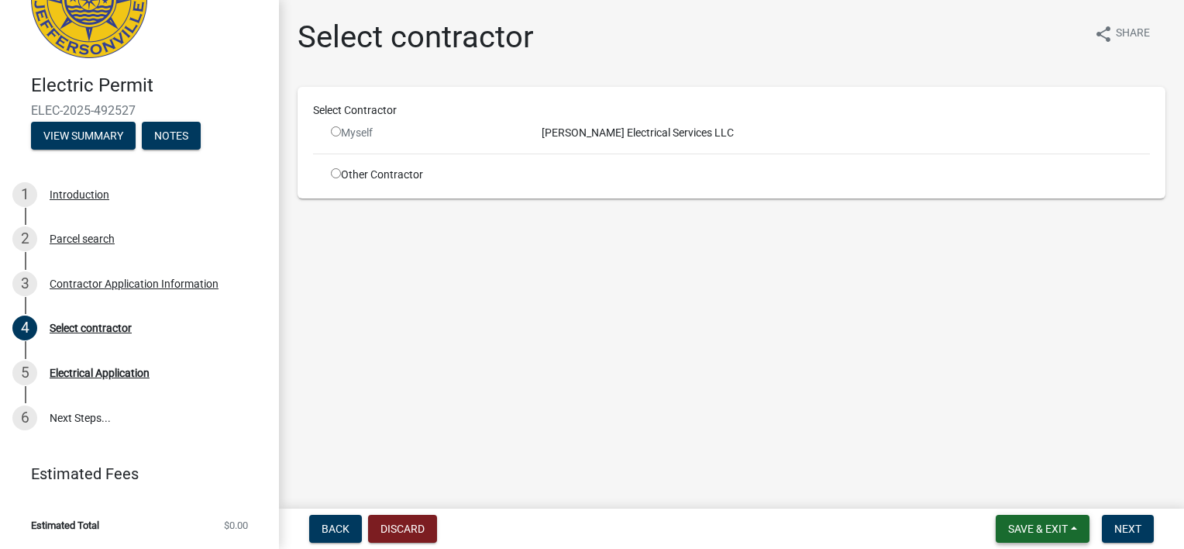
click at [1038, 528] on span "Save & Exit" at bounding box center [1038, 528] width 60 height 12
click at [1022, 492] on button "Save & Exit" at bounding box center [1028, 488] width 124 height 37
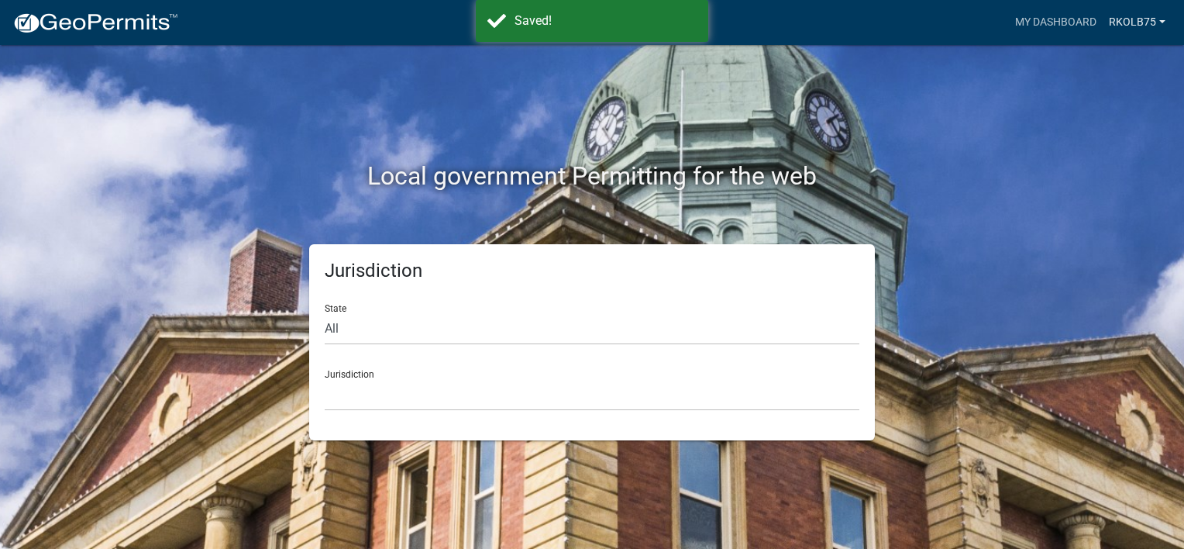
click at [1122, 19] on link "rkolb75" at bounding box center [1137, 22] width 69 height 29
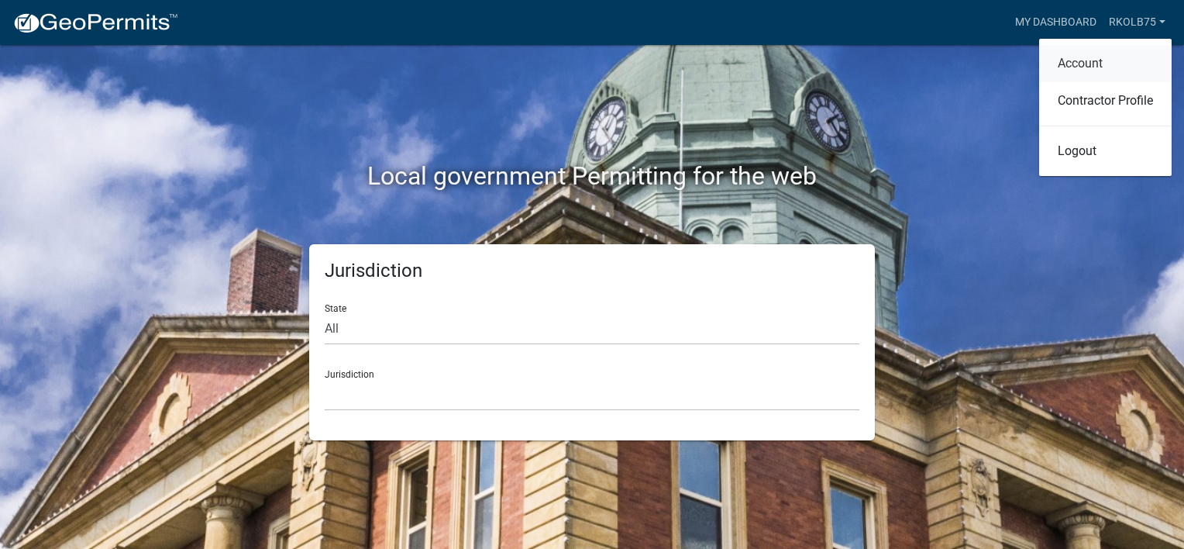
click at [1094, 67] on link "Account" at bounding box center [1105, 63] width 133 height 37
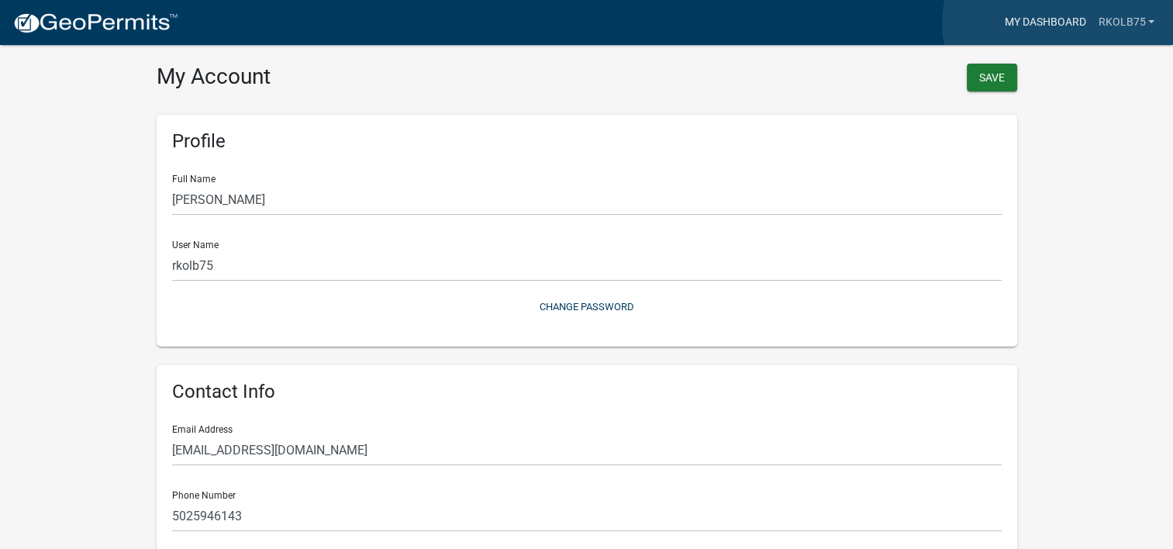
click at [1060, 23] on link "My Dashboard" at bounding box center [1045, 22] width 94 height 29
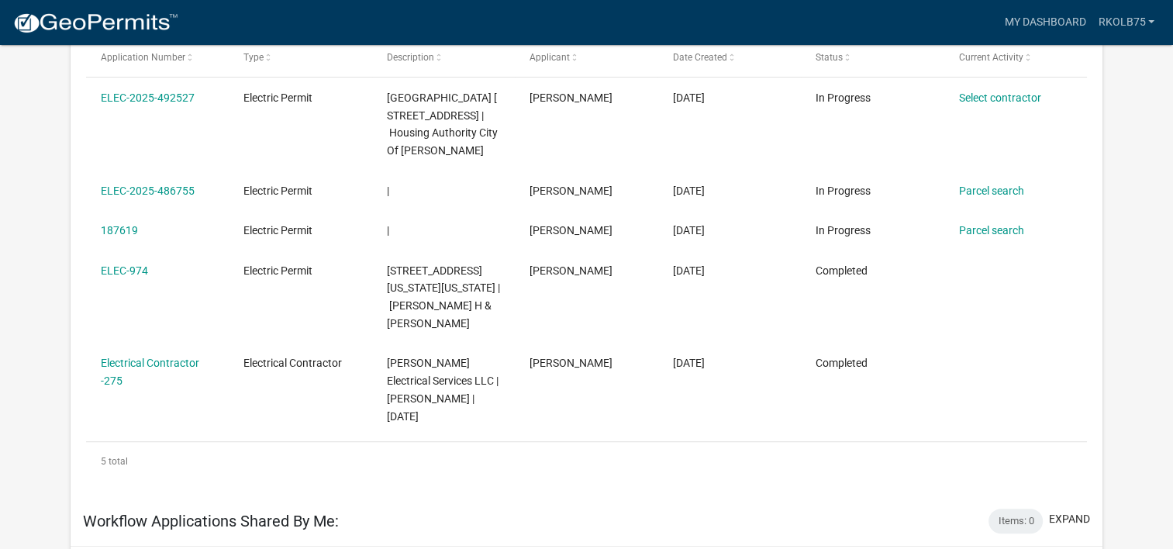
scroll to position [310, 0]
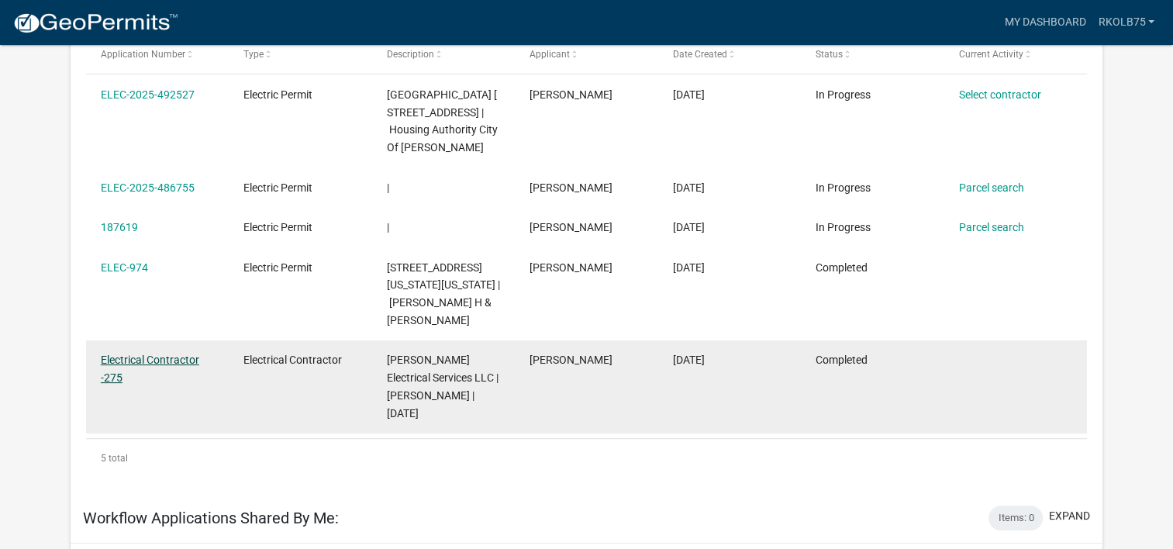
click at [153, 375] on link "Electrical Contractor -275" at bounding box center [150, 368] width 98 height 30
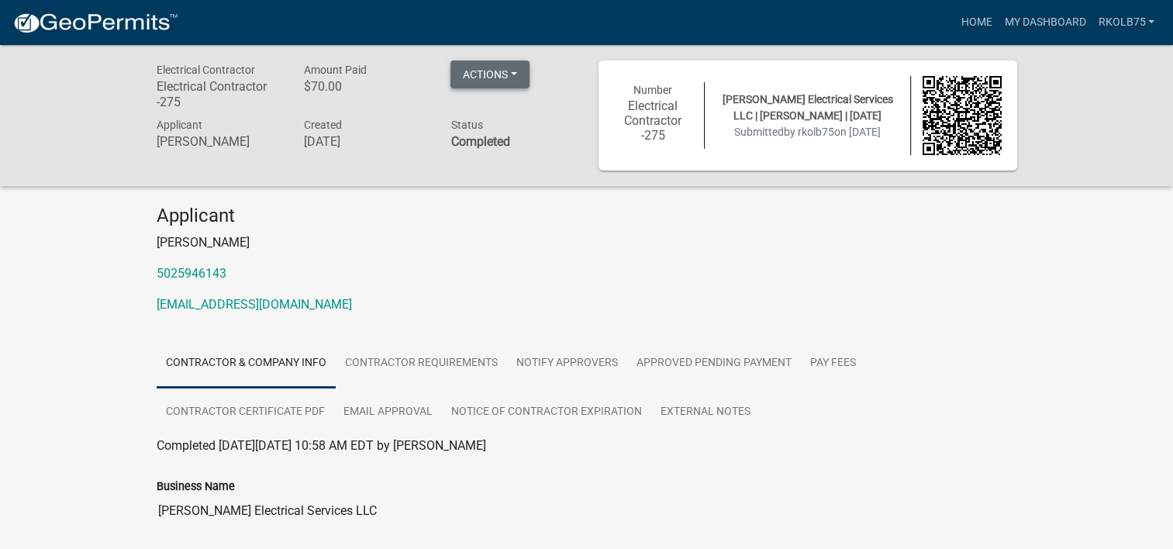
click at [502, 71] on button "Actions" at bounding box center [489, 74] width 79 height 28
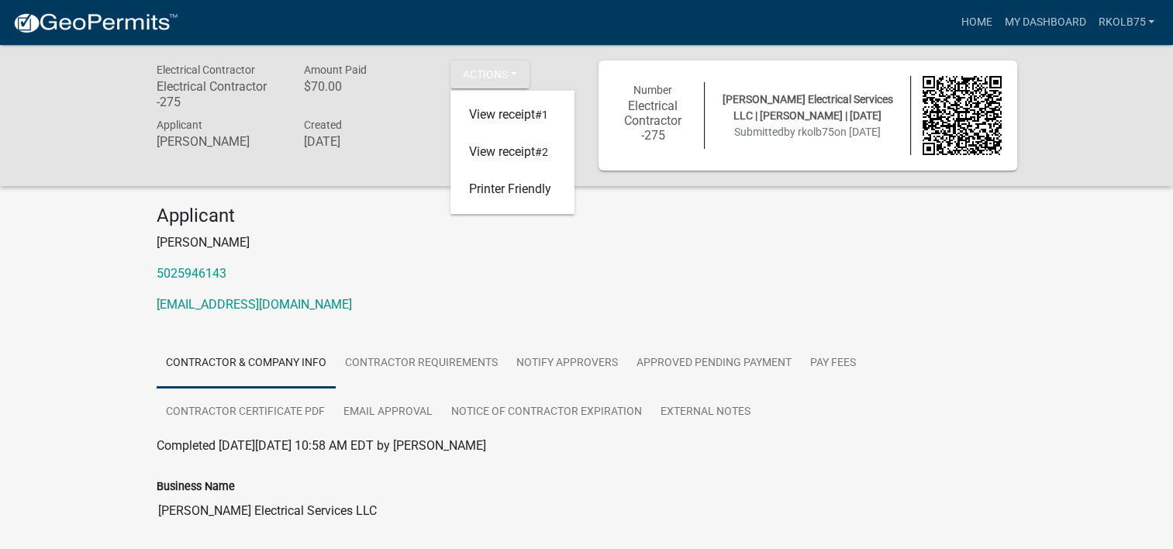
click at [422, 302] on p "[EMAIL_ADDRESS][DOMAIN_NAME]" at bounding box center [587, 304] width 860 height 19
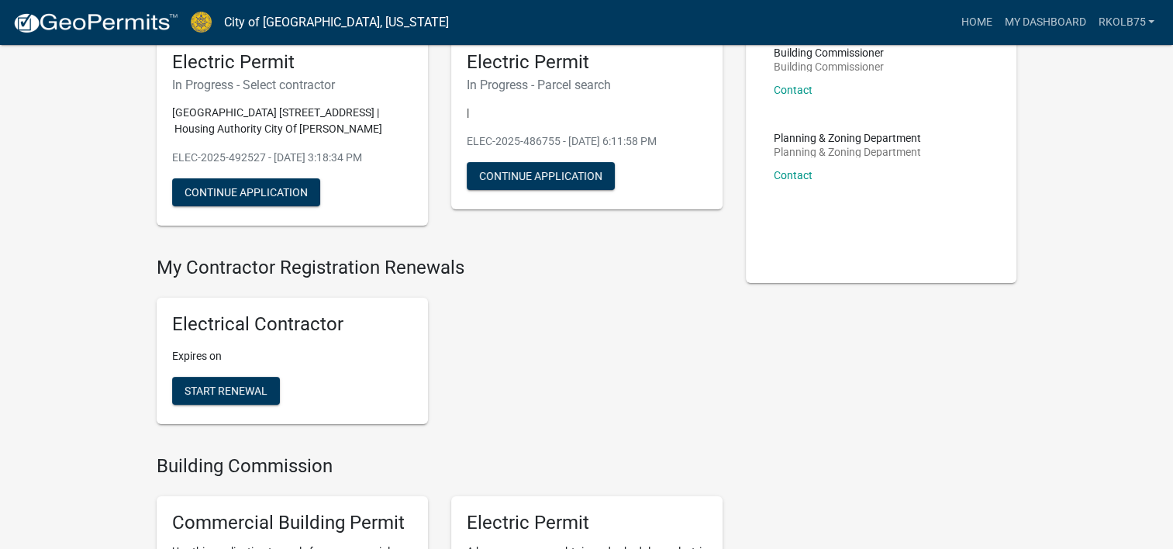
scroll to position [155, 0]
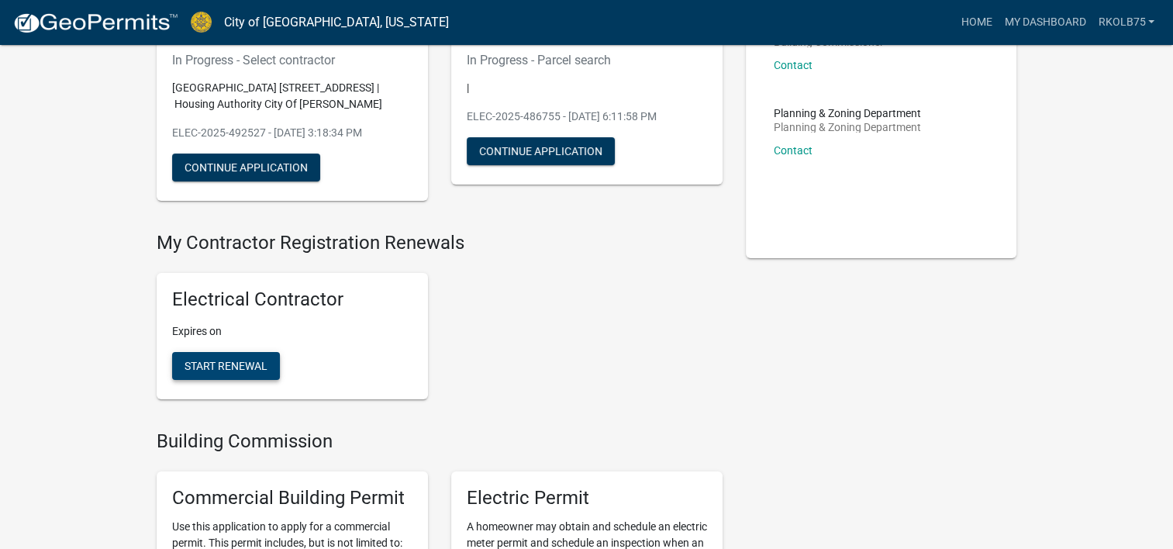
click at [230, 370] on span "Start Renewal" at bounding box center [225, 366] width 83 height 12
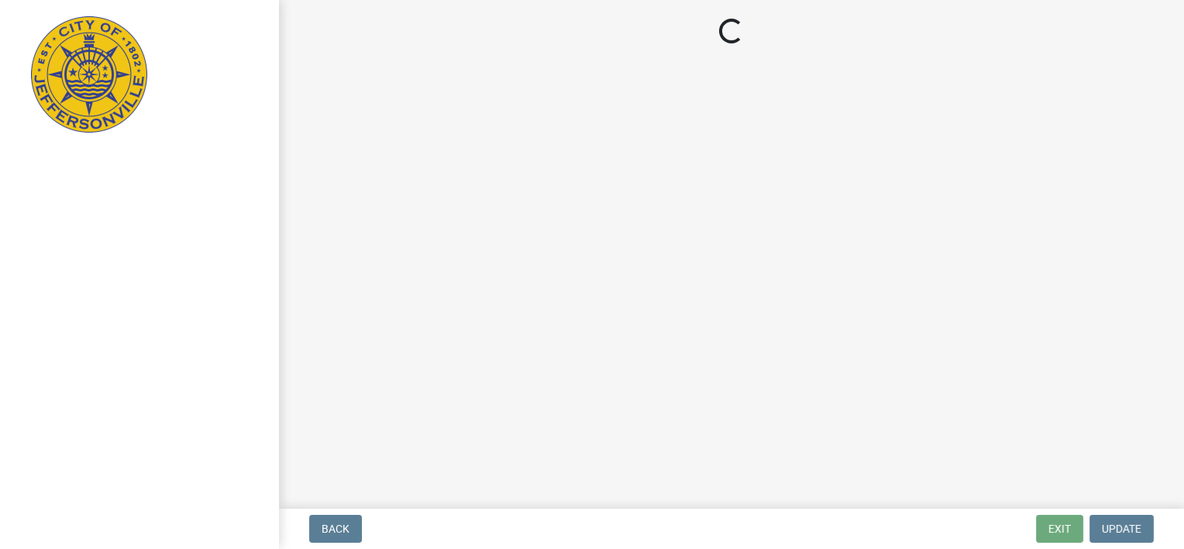
select select "KY"
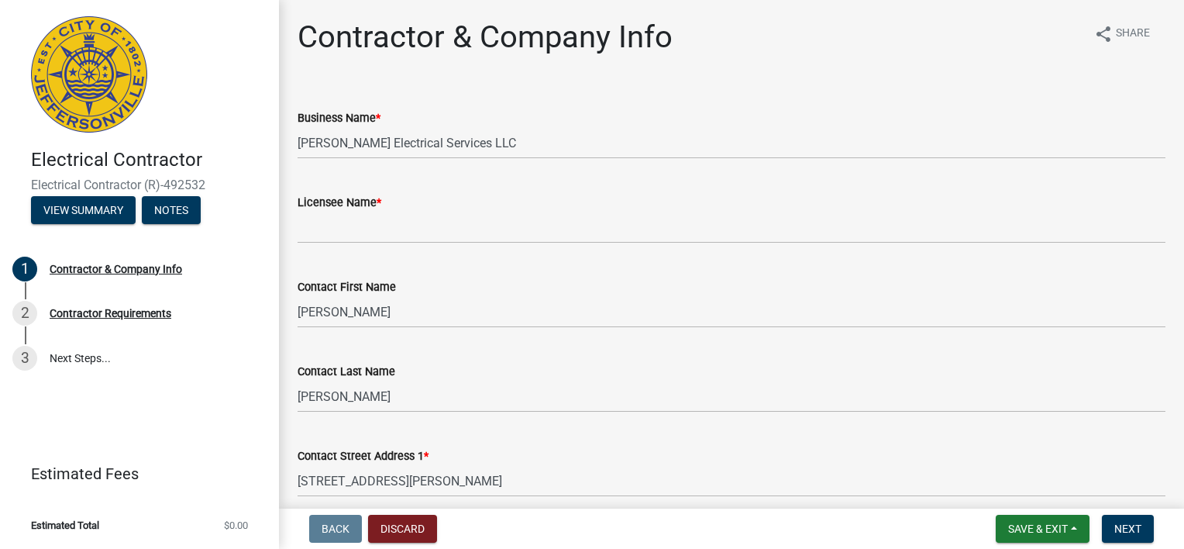
click at [90, 42] on img at bounding box center [89, 74] width 116 height 116
